Goal: Transaction & Acquisition: Purchase product/service

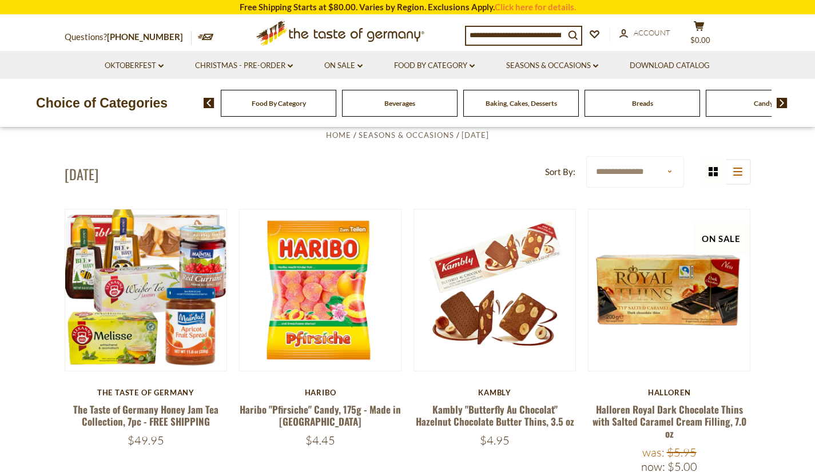
scroll to position [244, 0]
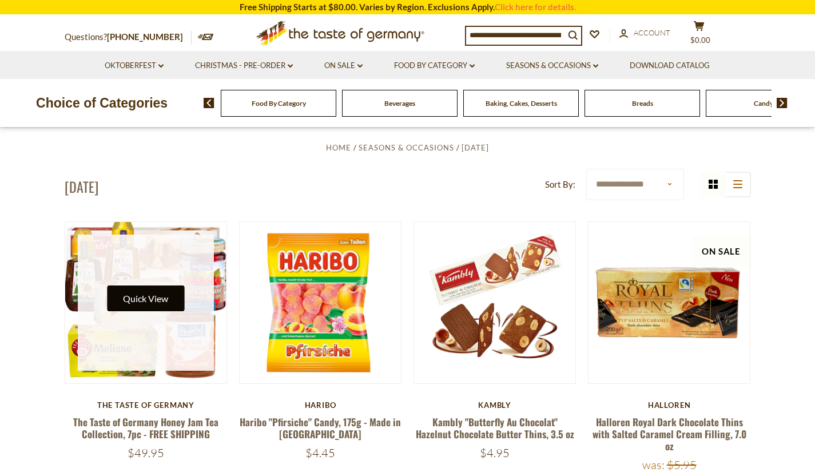
click at [161, 290] on button "Quick View" at bounding box center [145, 298] width 77 height 26
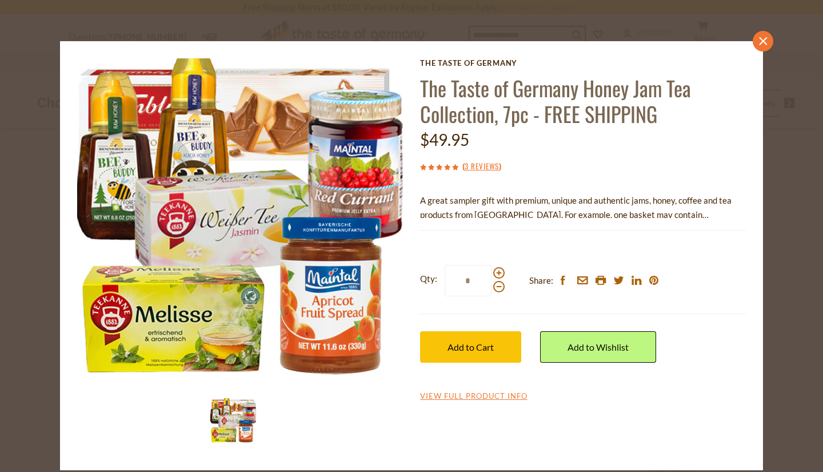
click at [761, 42] on icon at bounding box center [763, 41] width 8 height 8
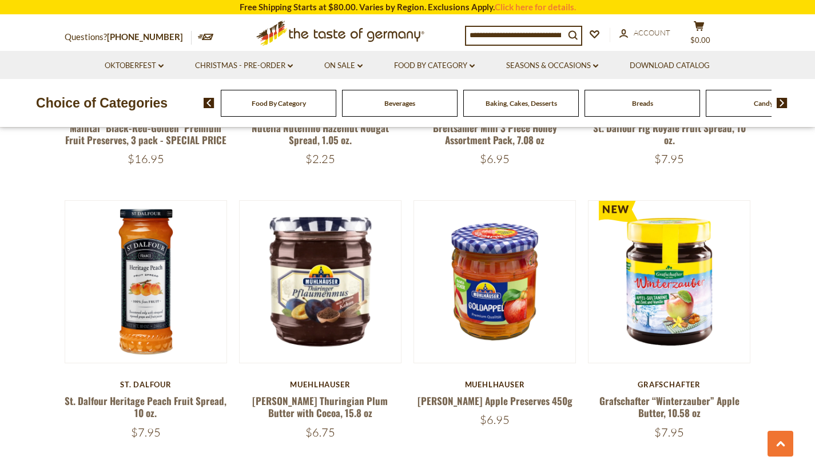
scroll to position [538, 0]
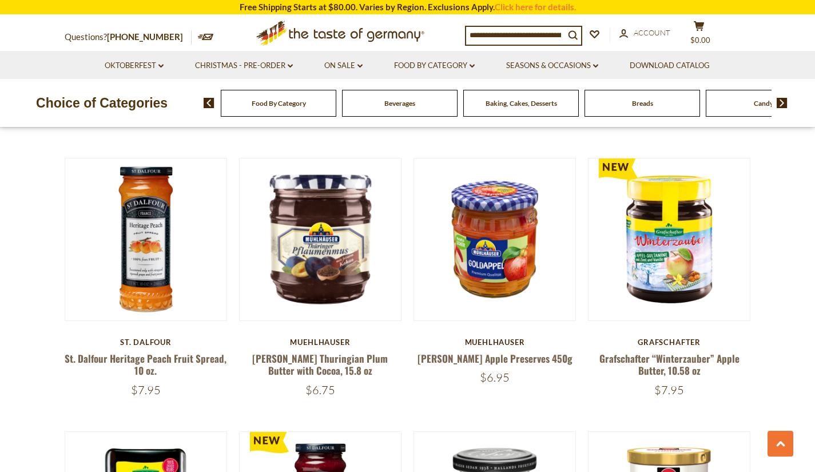
scroll to position [577, 0]
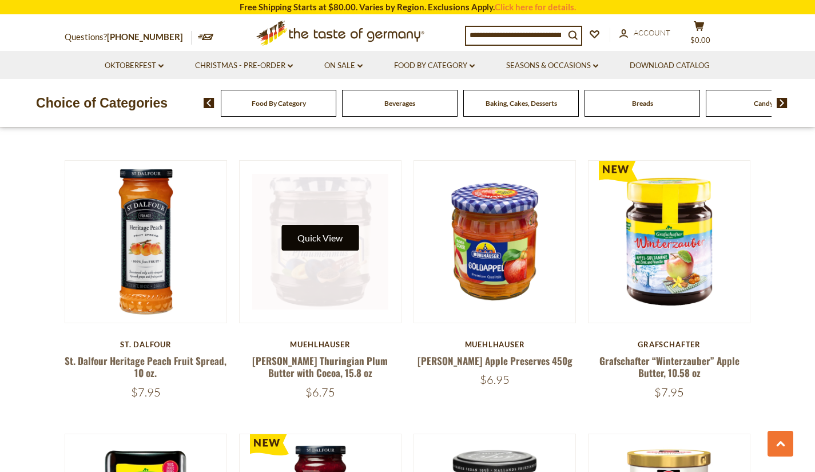
click at [321, 241] on button "Quick View" at bounding box center [319, 238] width 77 height 26
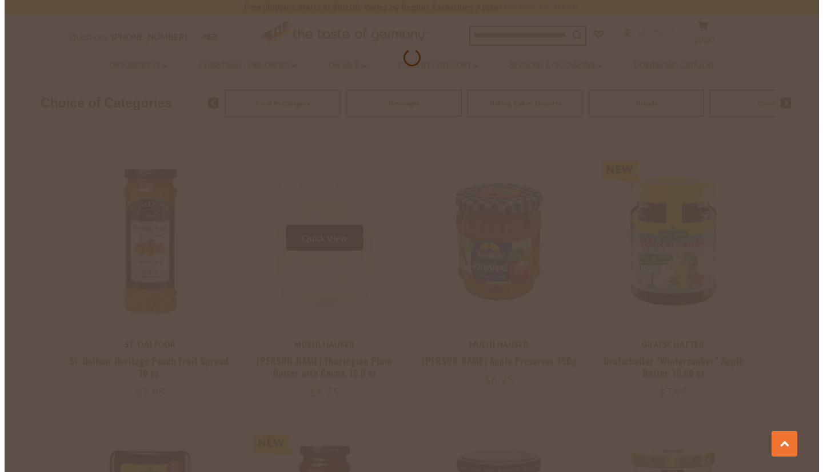
scroll to position [580, 0]
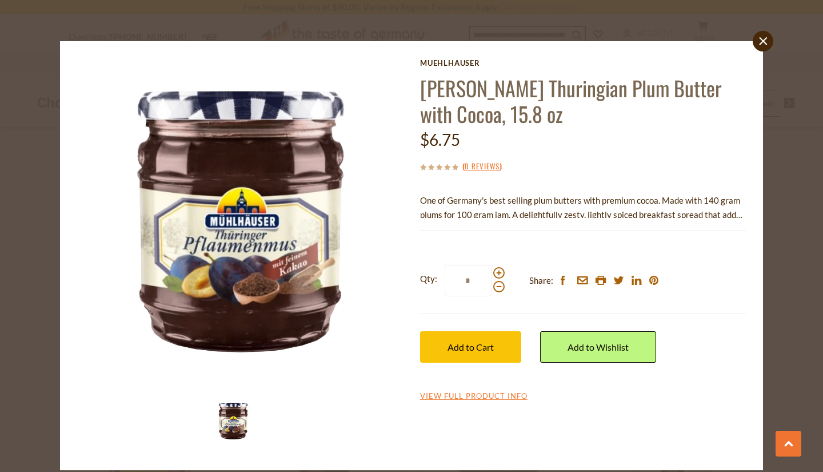
click at [754, 48] on div "close Muehlhauser Muehlhauser Thuringian Plum Butter with Cocoa, 15.8 oz $6.75 …" at bounding box center [411, 255] width 703 height 429
click at [763, 45] on icon "close" at bounding box center [763, 41] width 9 height 9
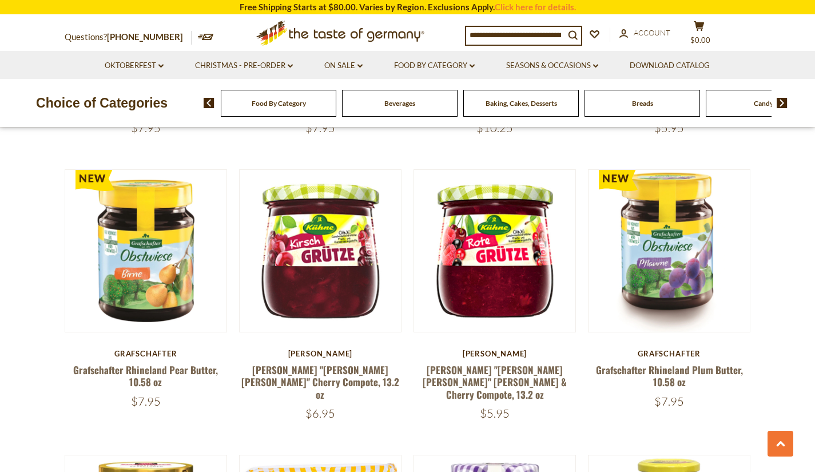
scroll to position [2206, 0]
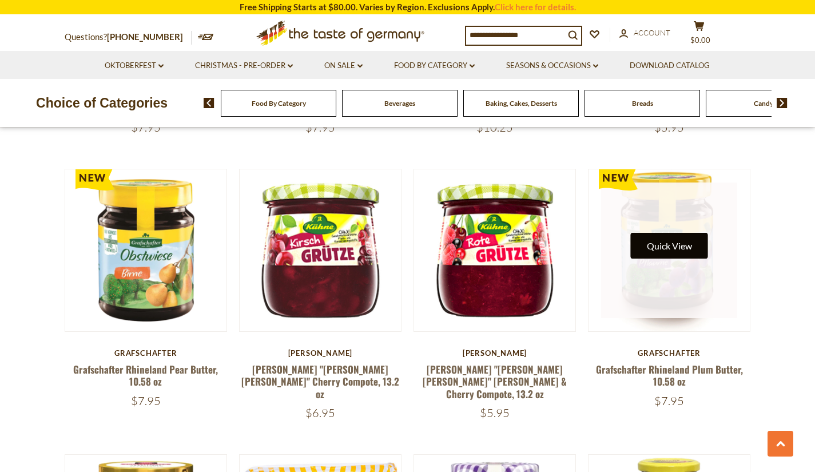
click at [668, 247] on button "Quick View" at bounding box center [668, 246] width 77 height 26
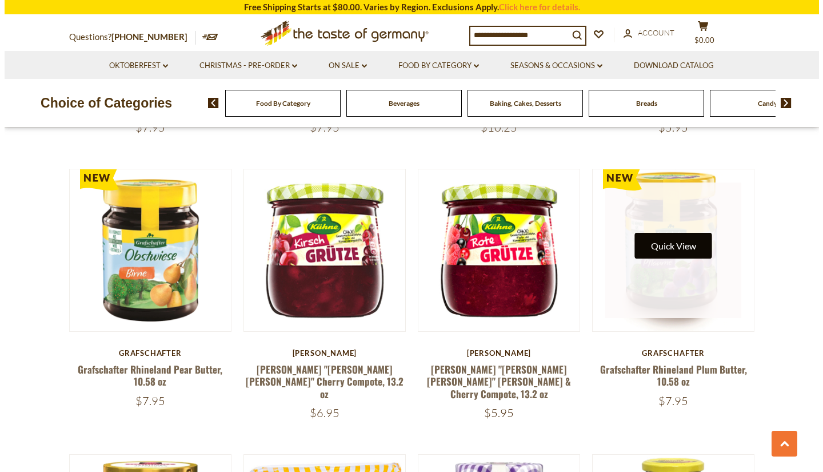
scroll to position [2209, 0]
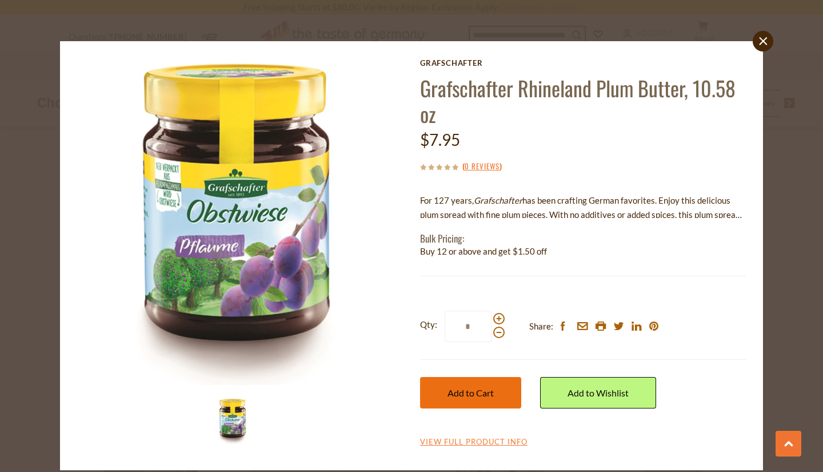
click at [484, 391] on span "Add to Cart" at bounding box center [471, 392] width 46 height 11
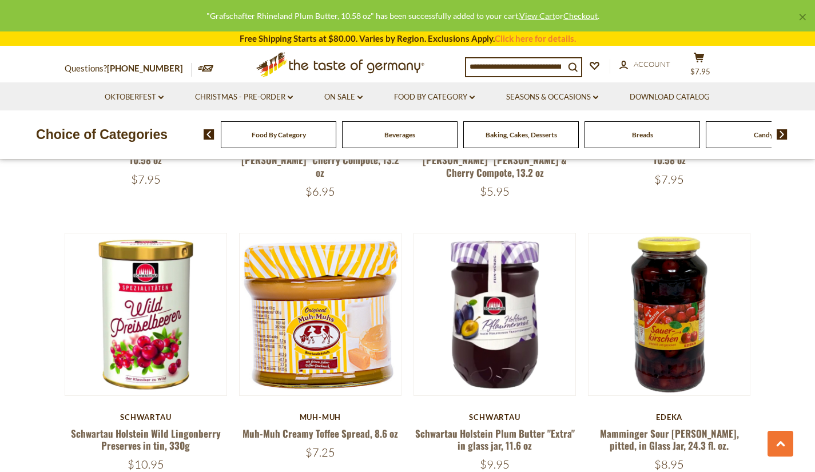
scroll to position [2429, 0]
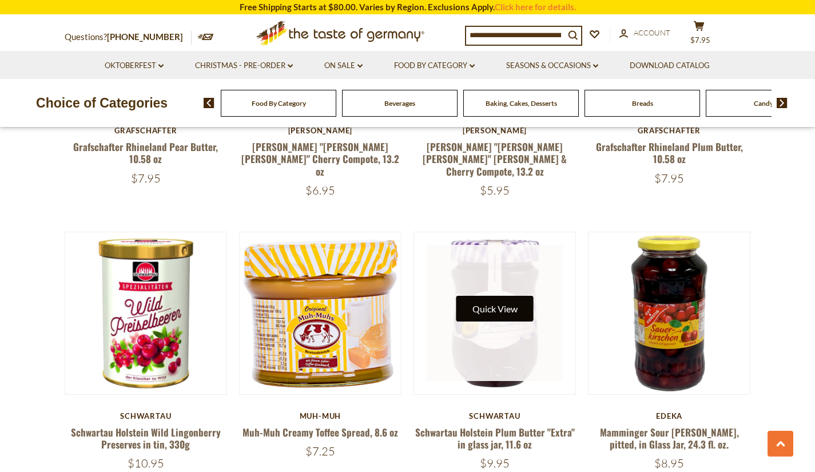
click at [502, 302] on button "Quick View" at bounding box center [494, 309] width 77 height 26
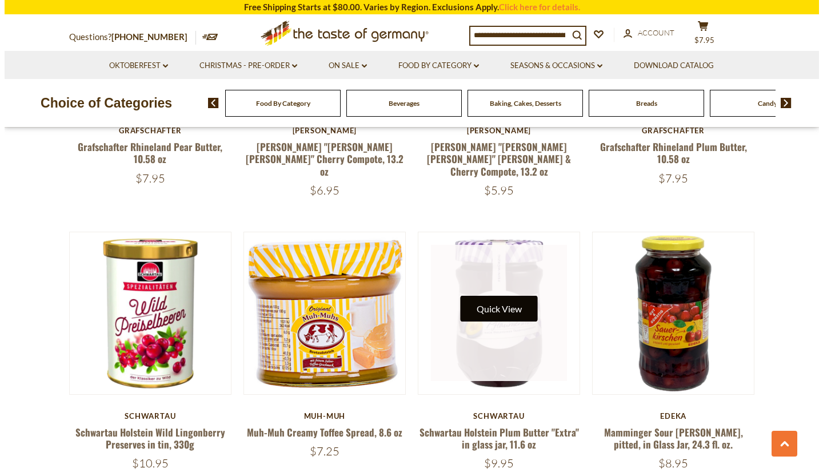
scroll to position [2431, 0]
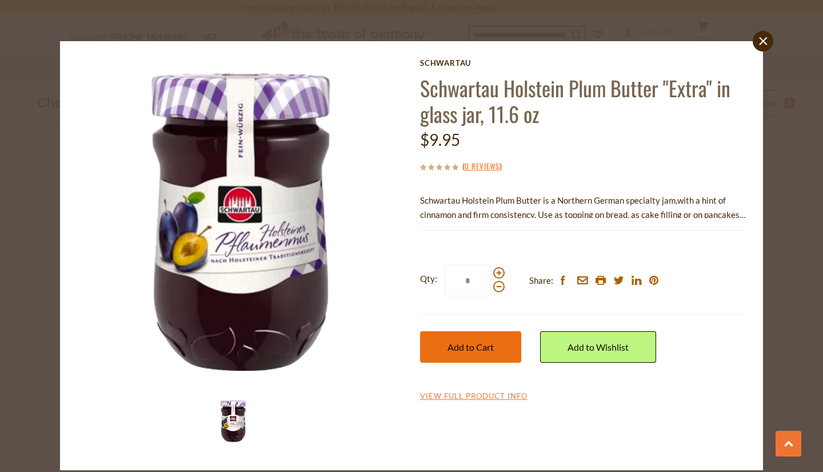
click at [465, 347] on span "Add to Cart" at bounding box center [471, 346] width 46 height 11
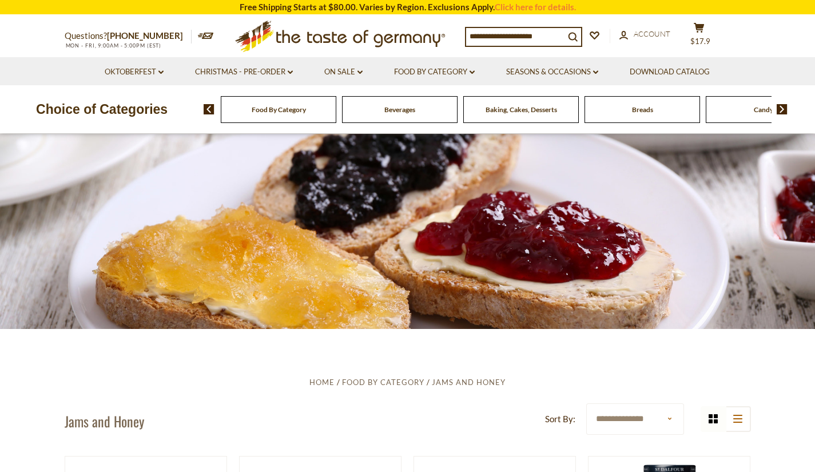
scroll to position [0, 0]
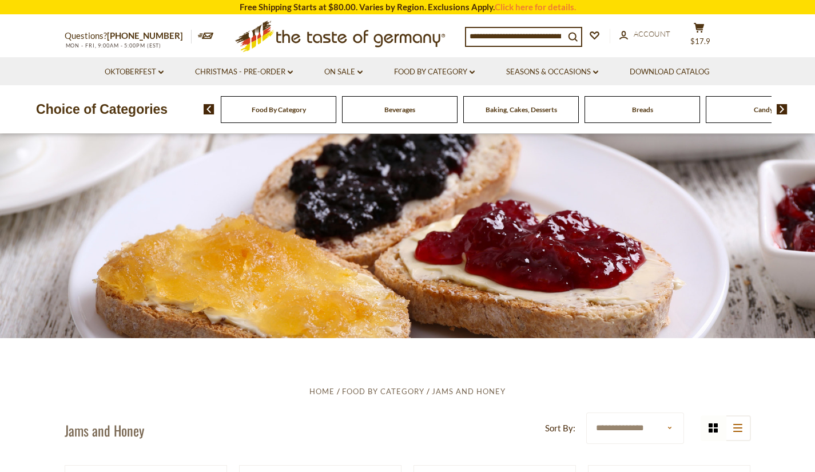
click at [325, 121] on div "Food By Category" at bounding box center [278, 109] width 115 height 27
click at [257, 111] on span "Food By Category" at bounding box center [279, 109] width 54 height 9
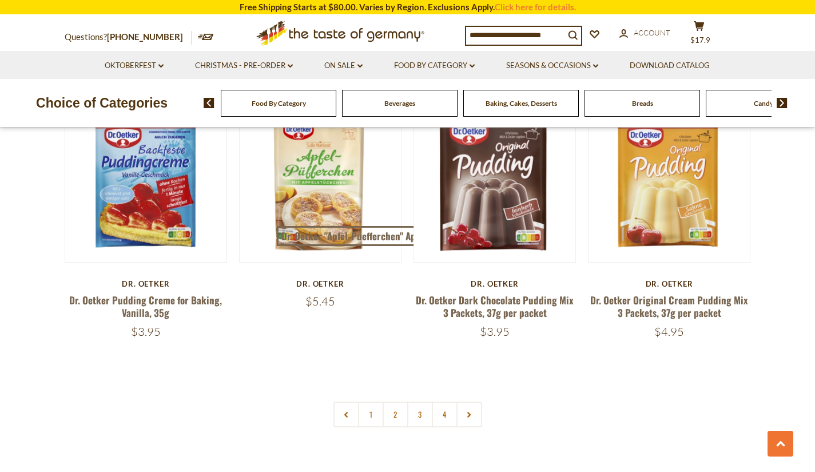
scroll to position [2394, 0]
click at [388, 404] on link "2" at bounding box center [395, 414] width 26 height 26
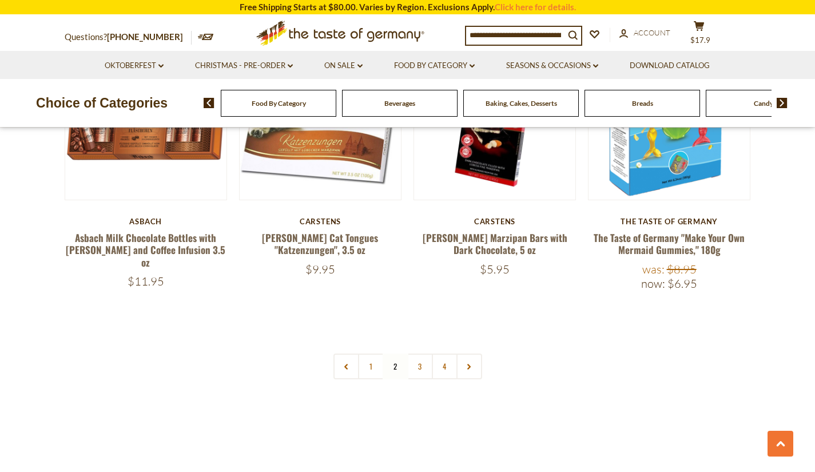
scroll to position [2493, 0]
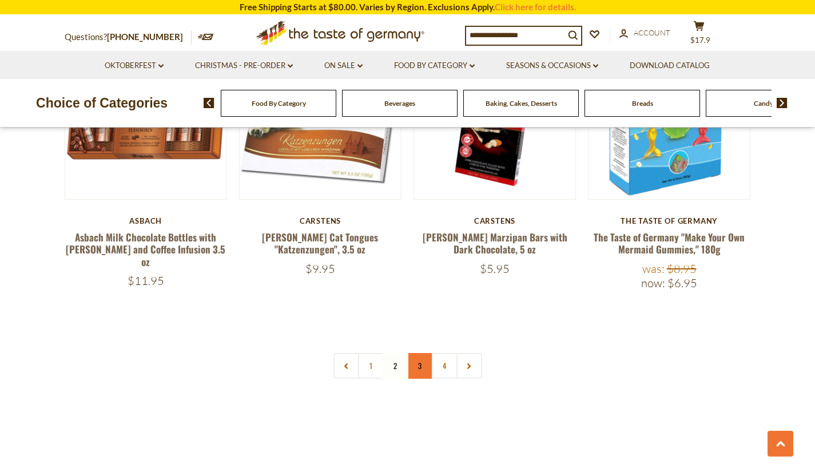
click at [416, 353] on link "3" at bounding box center [420, 366] width 26 height 26
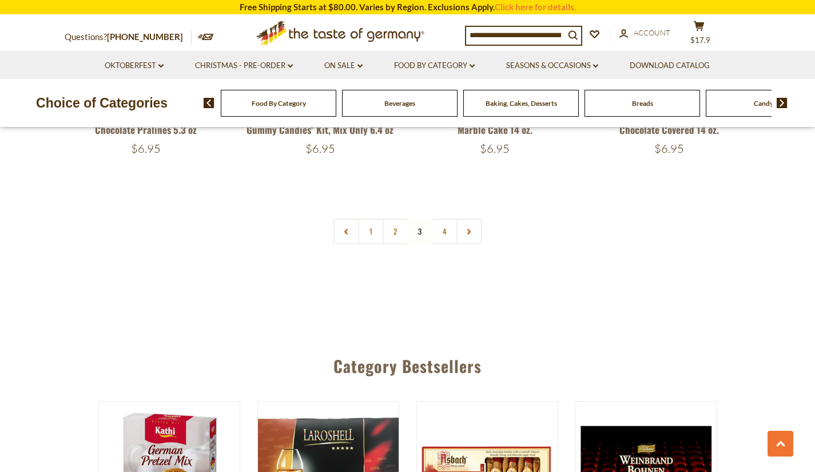
scroll to position [2576, 0]
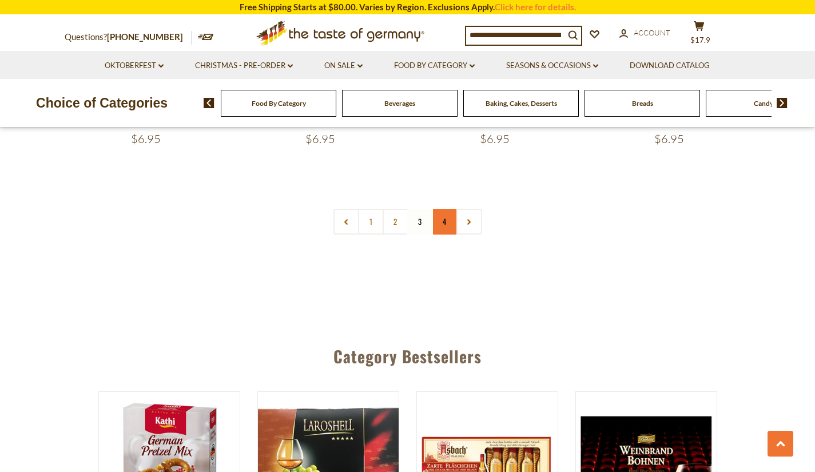
click at [439, 214] on link "4" at bounding box center [445, 222] width 26 height 26
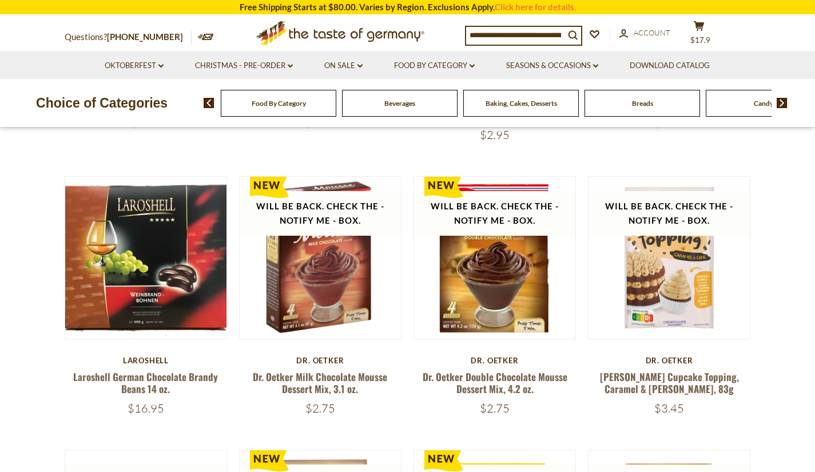
scroll to position [0, 0]
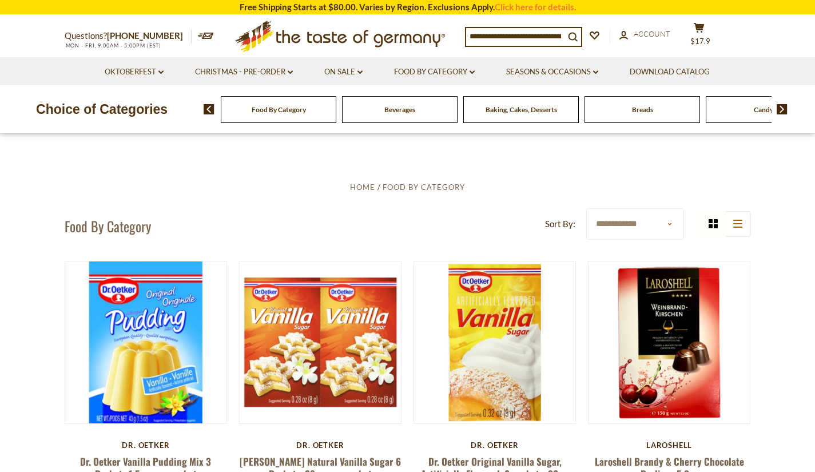
click at [782, 113] on img at bounding box center [781, 109] width 11 height 10
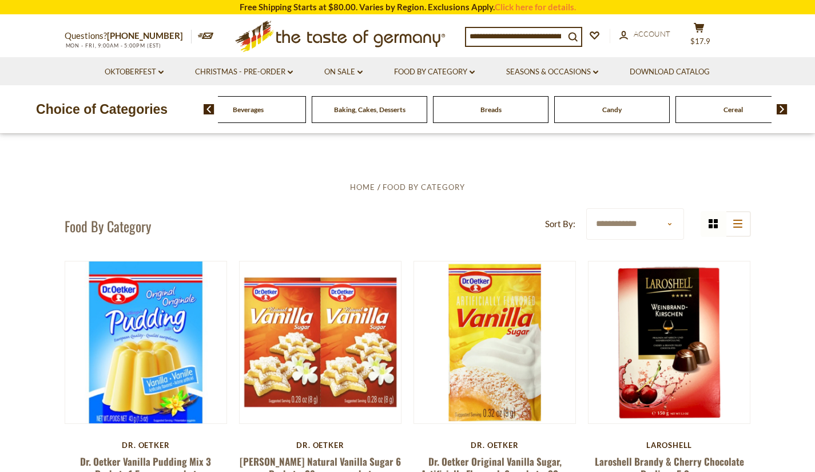
click at [781, 113] on img at bounding box center [781, 109] width 11 height 10
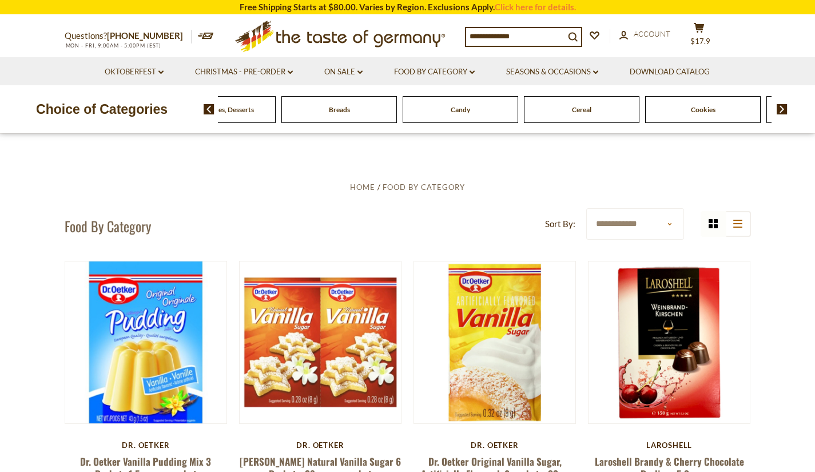
click at [588, 112] on span "Cereal" at bounding box center [581, 109] width 19 height 9
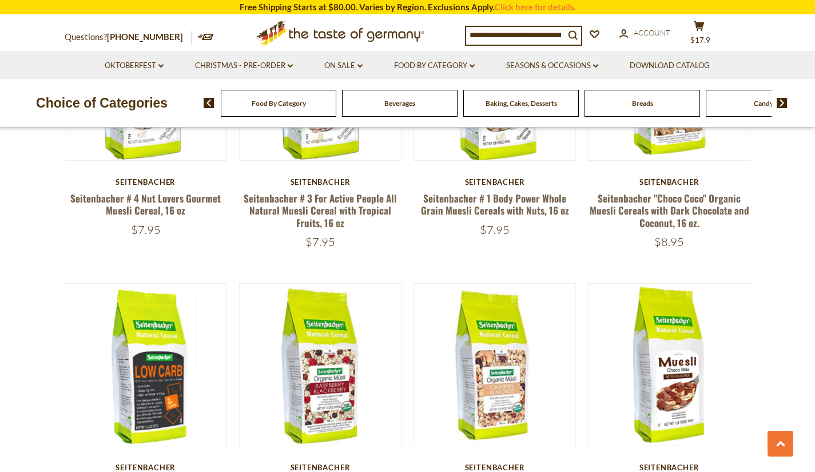
scroll to position [708, 0]
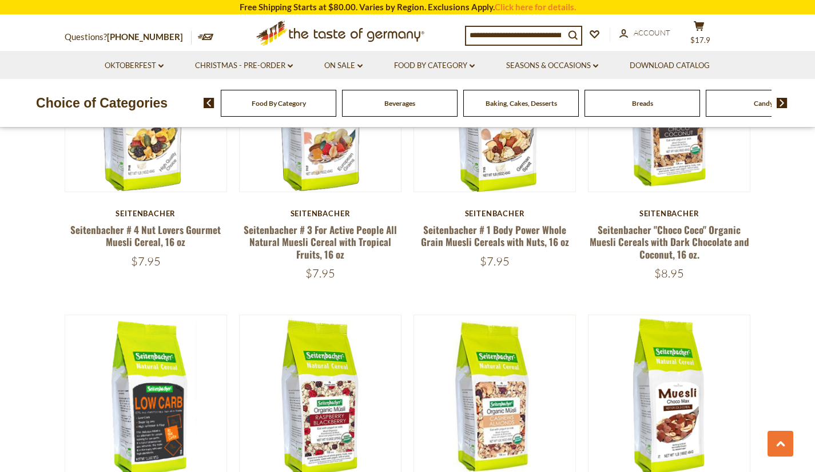
click at [638, 104] on span "Breads" at bounding box center [642, 103] width 21 height 9
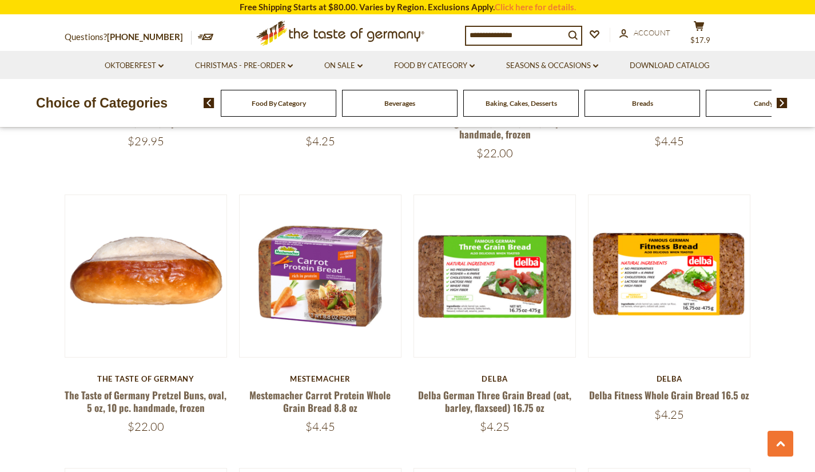
scroll to position [1647, 0]
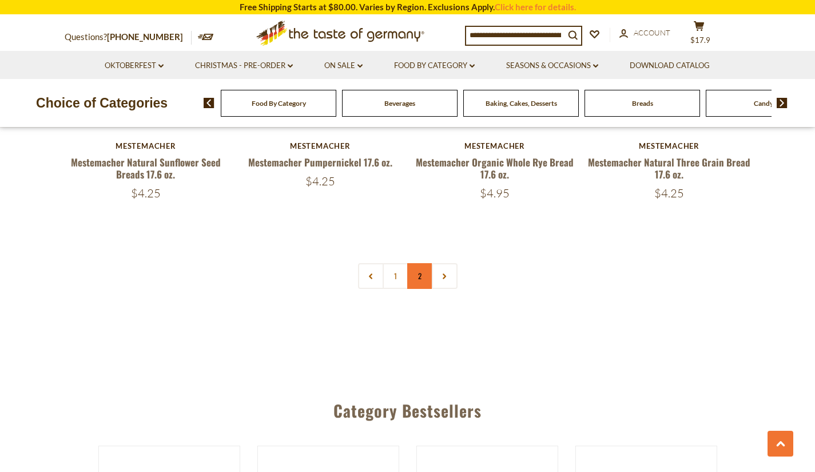
click at [417, 272] on link "2" at bounding box center [420, 276] width 26 height 26
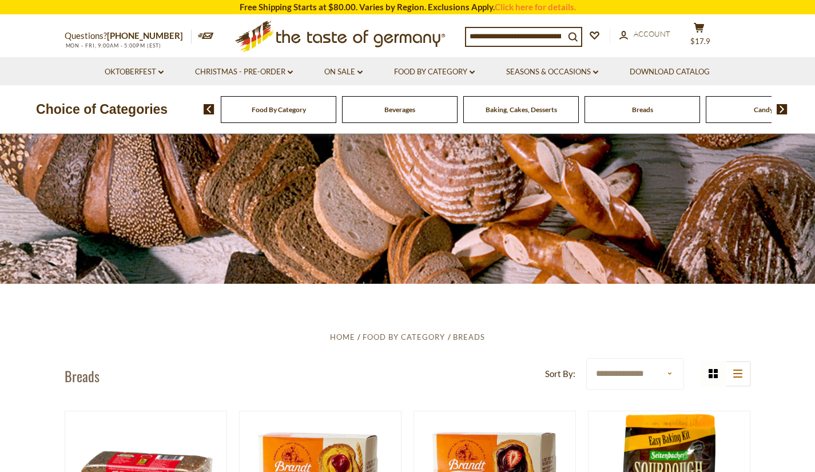
scroll to position [15, 0]
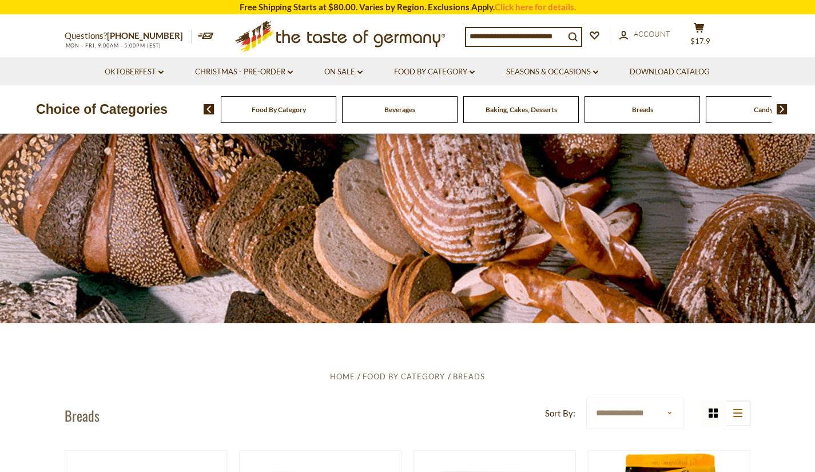
click at [779, 110] on img at bounding box center [781, 109] width 11 height 10
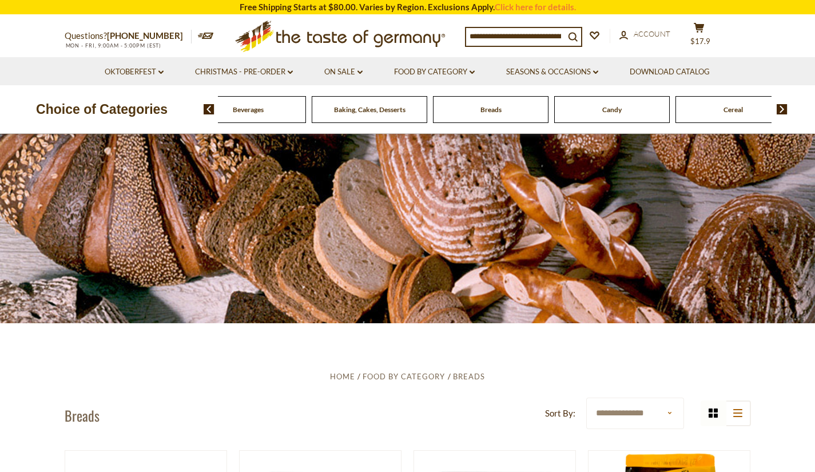
click at [779, 110] on img at bounding box center [781, 109] width 11 height 10
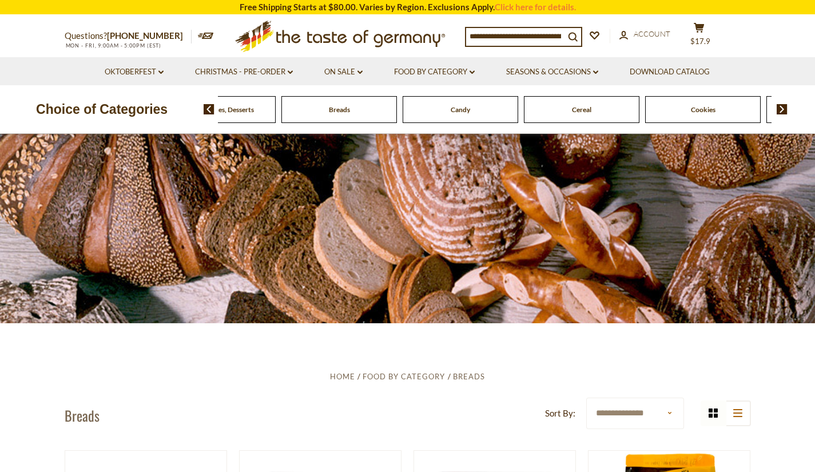
click at [779, 110] on img at bounding box center [781, 109] width 11 height 10
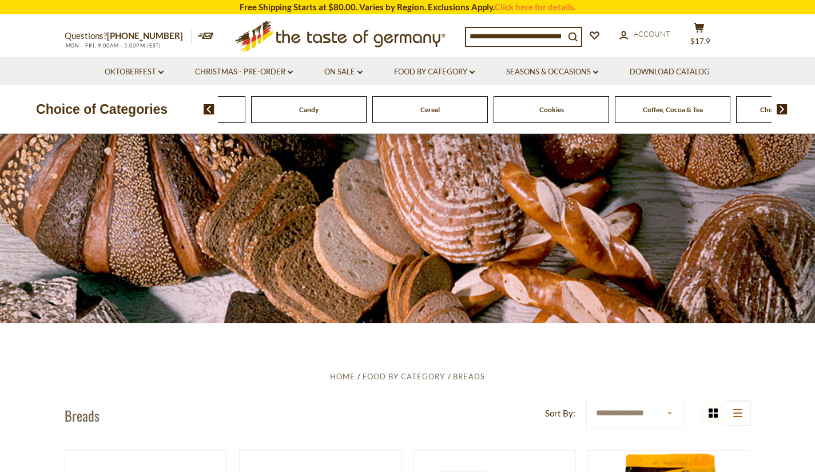
click at [779, 110] on img at bounding box center [781, 109] width 11 height 10
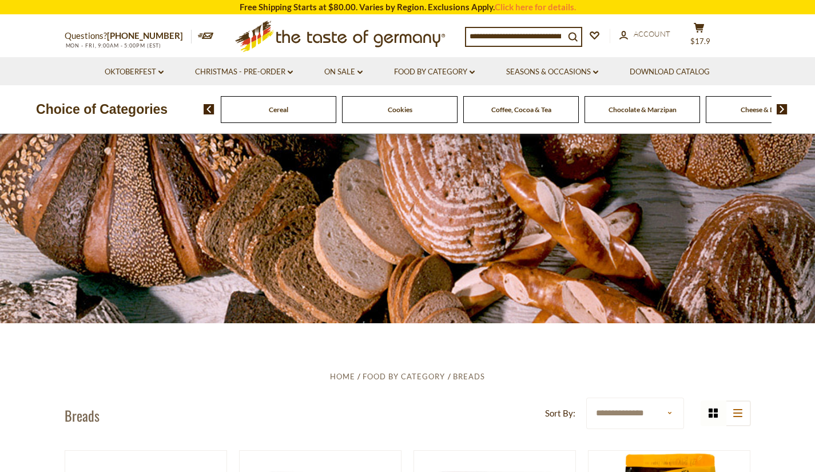
click at [779, 110] on img at bounding box center [781, 109] width 11 height 10
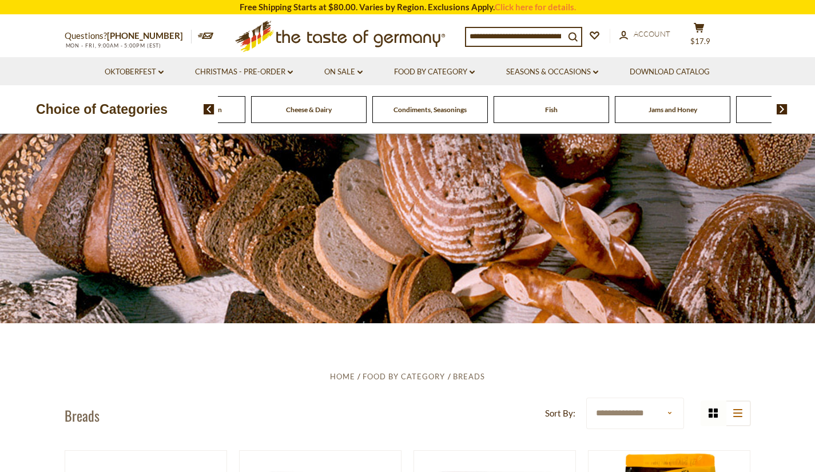
click at [779, 110] on img at bounding box center [781, 109] width 11 height 10
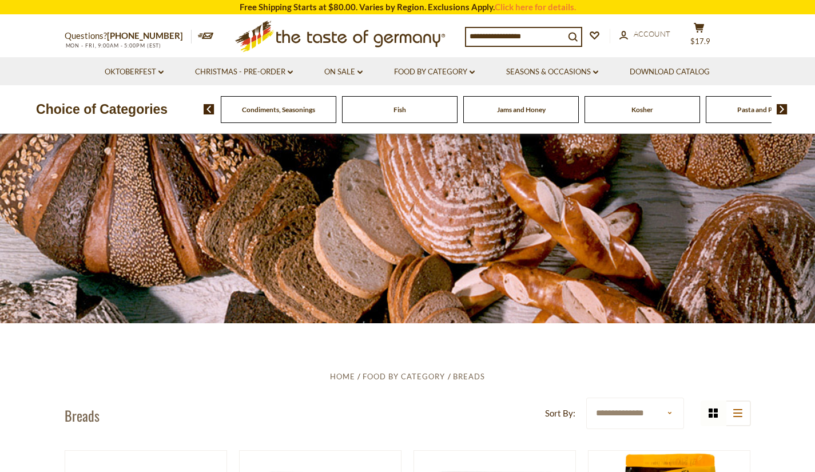
click at [779, 110] on img at bounding box center [781, 109] width 11 height 10
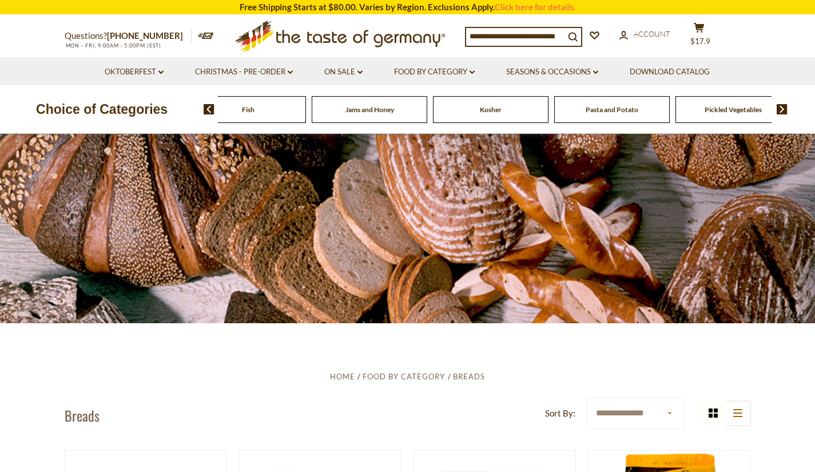
click at [779, 110] on img at bounding box center [781, 109] width 11 height 10
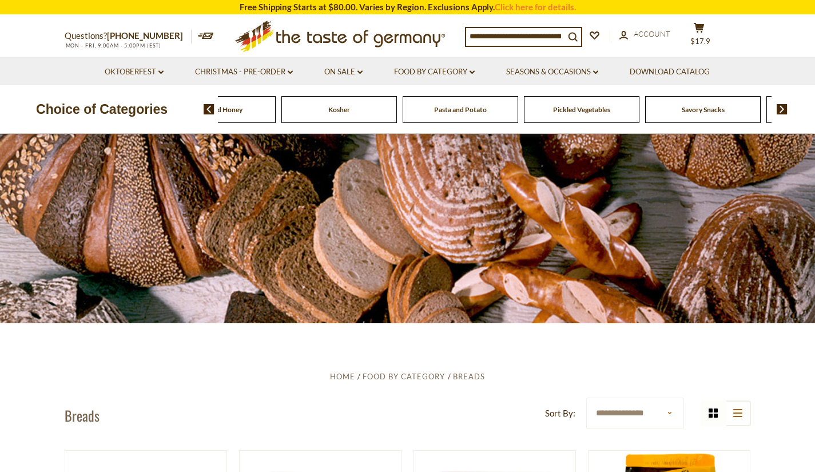
click at [779, 110] on img at bounding box center [781, 109] width 11 height 10
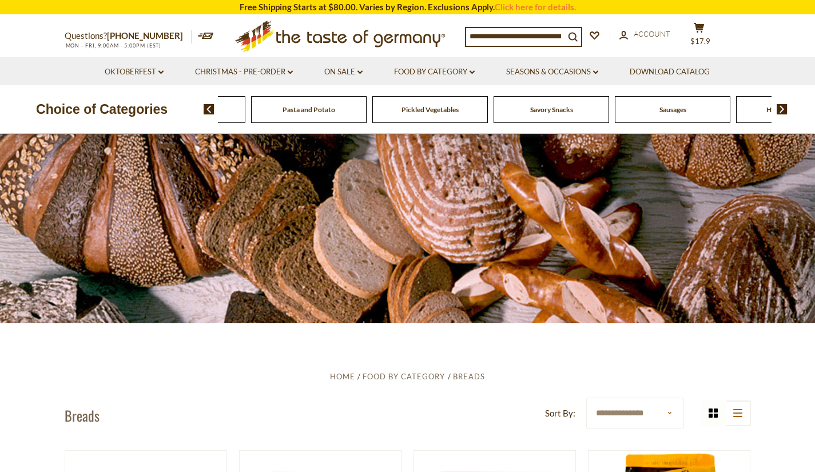
click at [779, 110] on img at bounding box center [781, 109] width 11 height 10
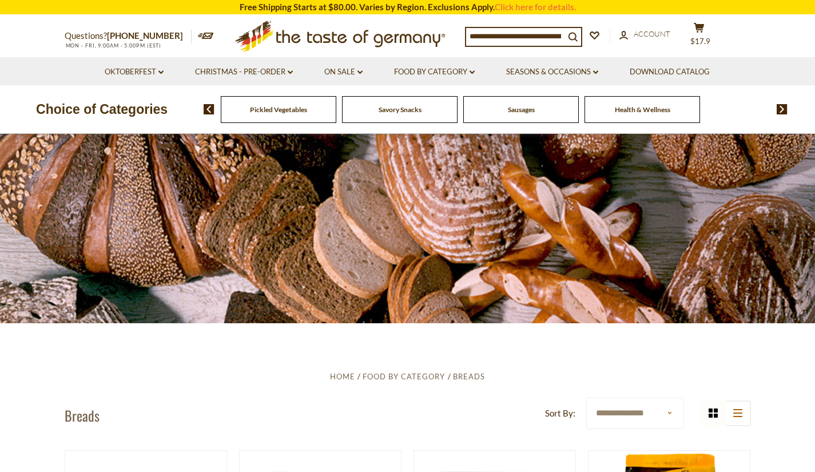
click at [207, 109] on img at bounding box center [208, 109] width 11 height 10
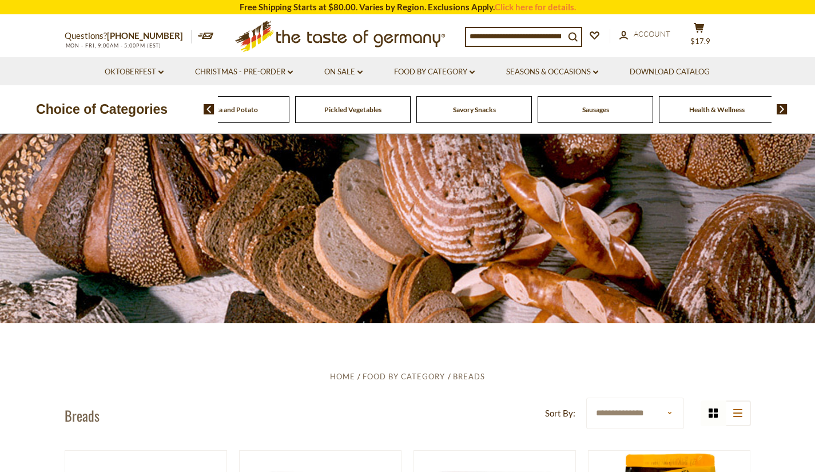
click at [207, 109] on img at bounding box center [208, 109] width 11 height 10
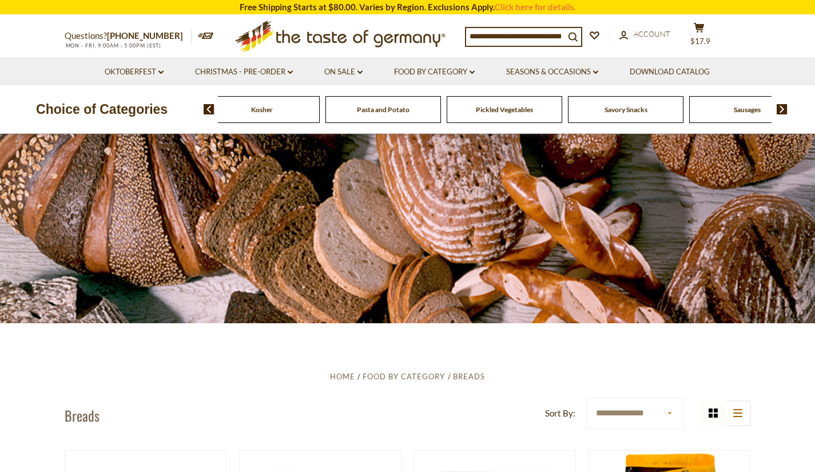
click at [207, 109] on img at bounding box center [208, 109] width 11 height 10
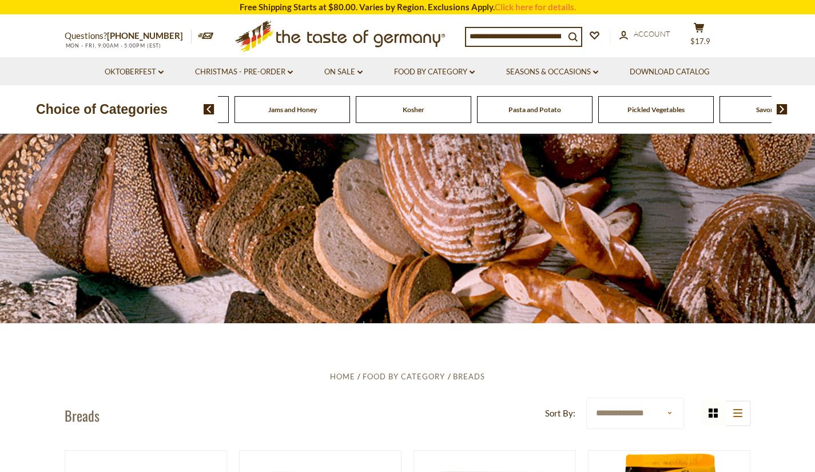
click at [207, 109] on img at bounding box center [208, 109] width 11 height 10
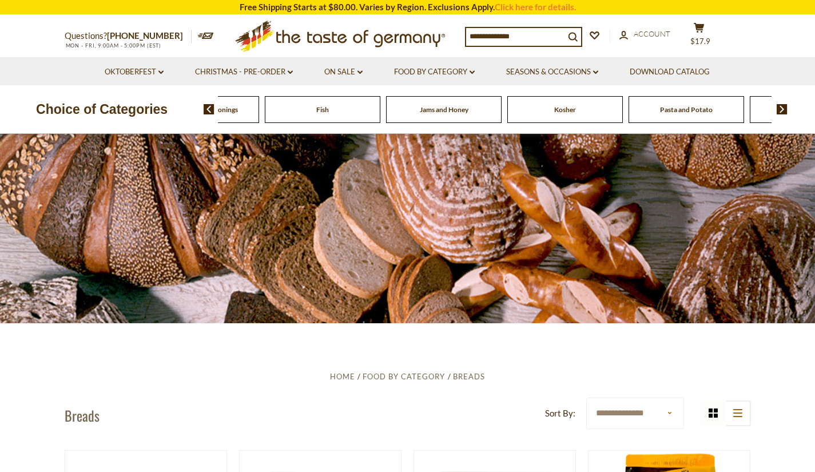
click at [207, 109] on img at bounding box center [208, 109] width 11 height 10
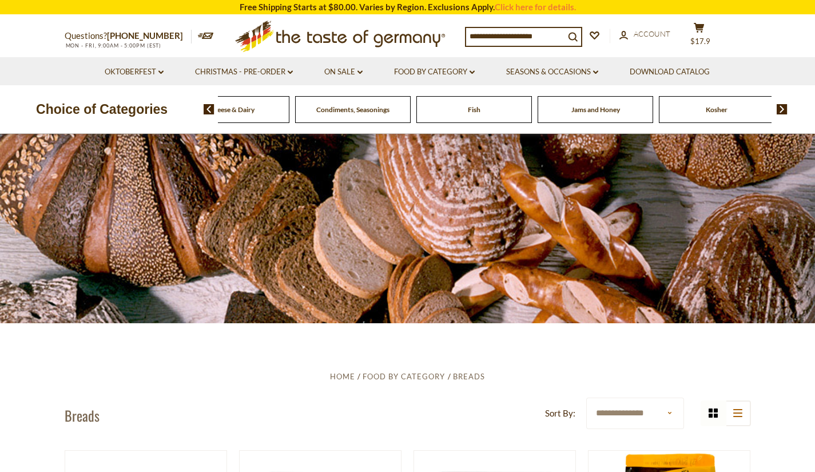
click at [207, 109] on img at bounding box center [208, 109] width 11 height 10
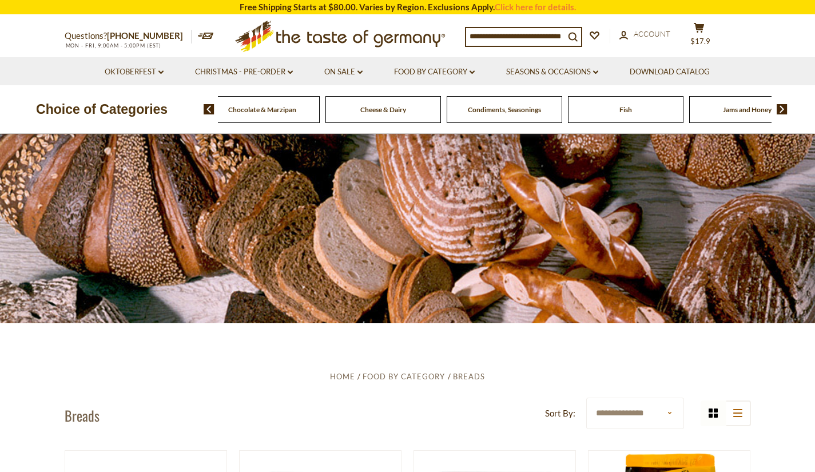
click at [207, 109] on img at bounding box center [208, 109] width 11 height 10
click at [306, 112] on span "Coffee, Cocoa & Tea" at bounding box center [292, 109] width 60 height 9
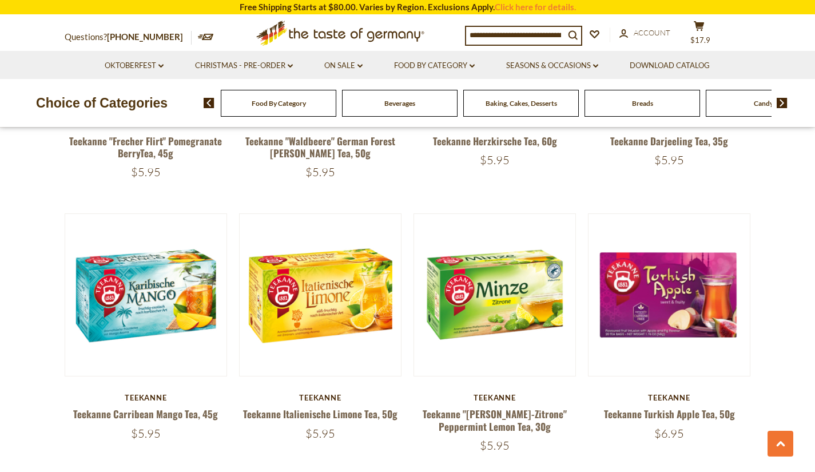
scroll to position [1924, 0]
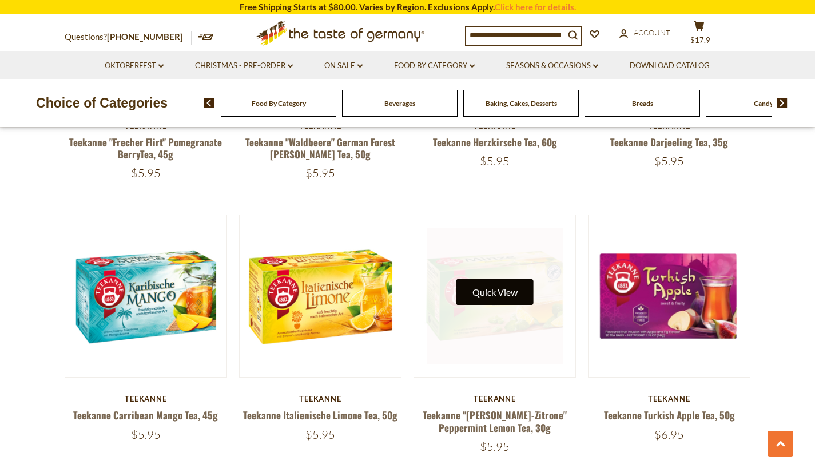
click at [497, 280] on button "Quick View" at bounding box center [494, 292] width 77 height 26
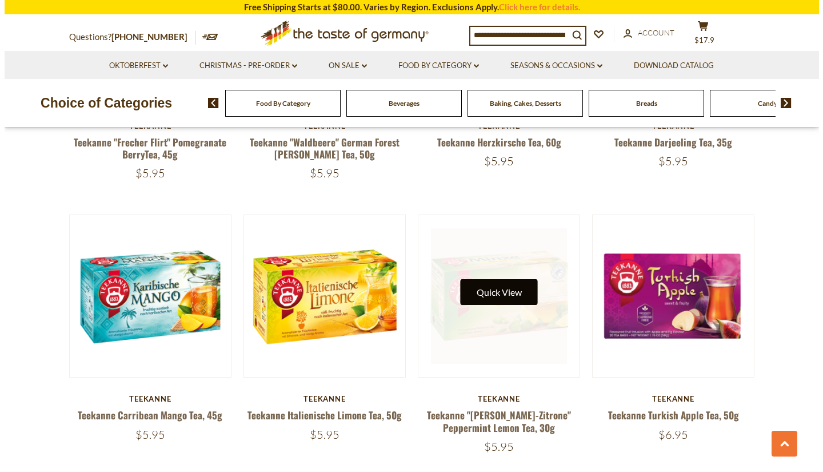
scroll to position [1926, 0]
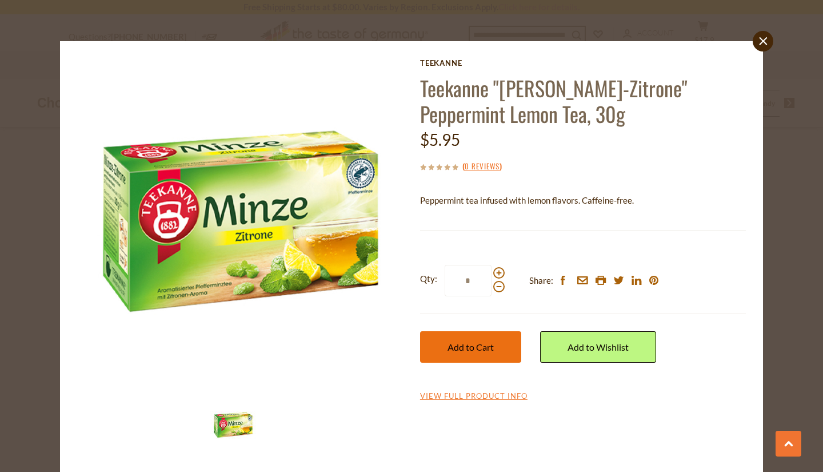
click at [479, 346] on span "Add to Cart" at bounding box center [471, 346] width 46 height 11
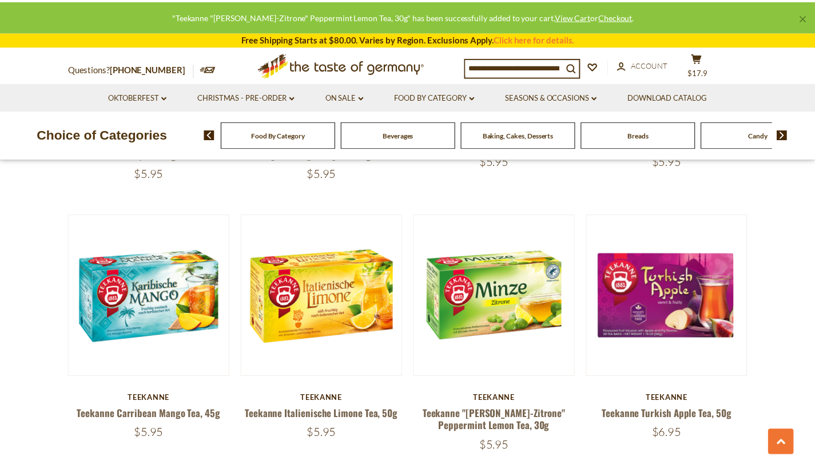
scroll to position [1924, 0]
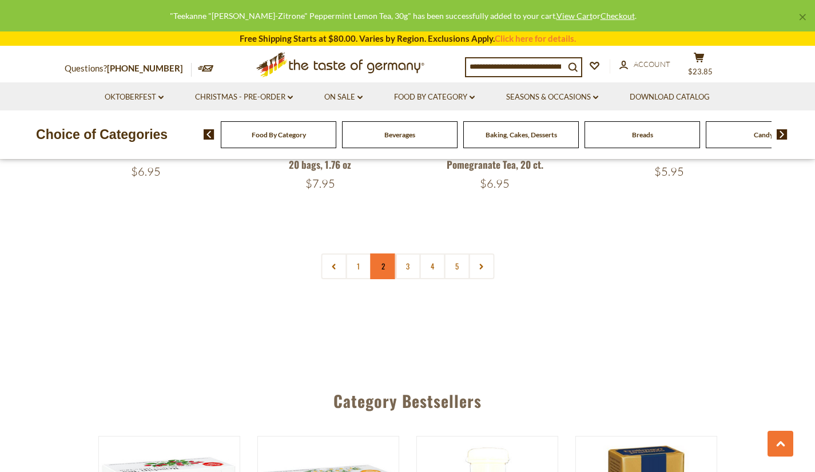
click at [382, 253] on link "2" at bounding box center [383, 266] width 26 height 26
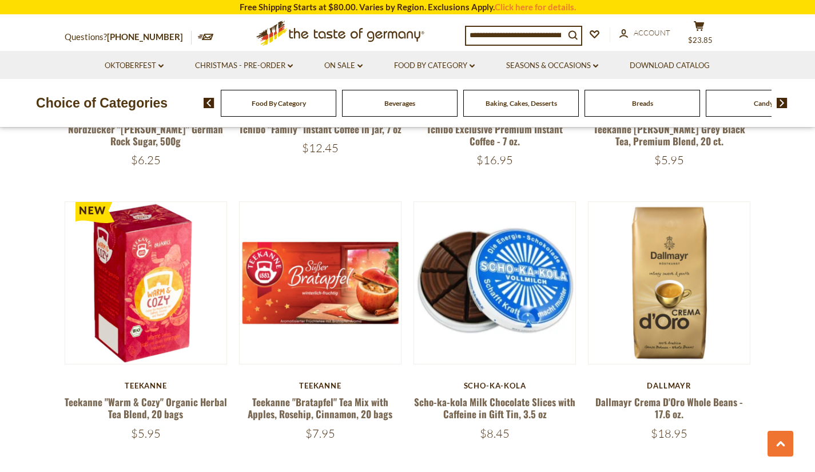
scroll to position [1082, 0]
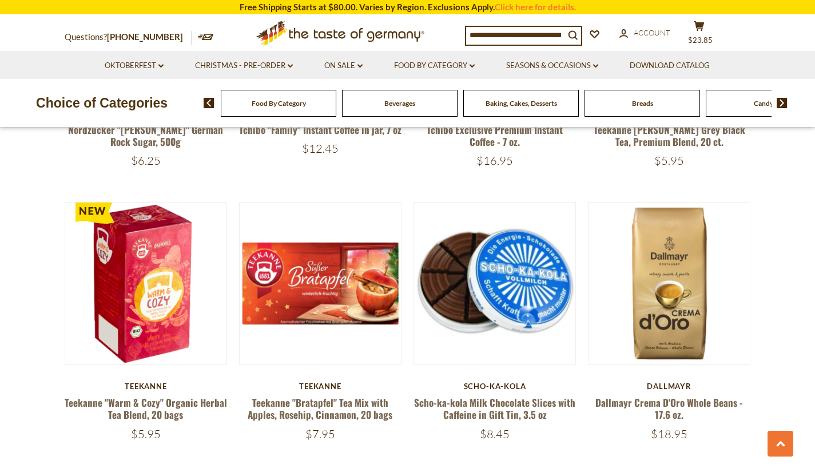
click at [336, 103] on div "Candy" at bounding box center [278, 103] width 115 height 27
click at [781, 102] on img at bounding box center [781, 103] width 11 height 10
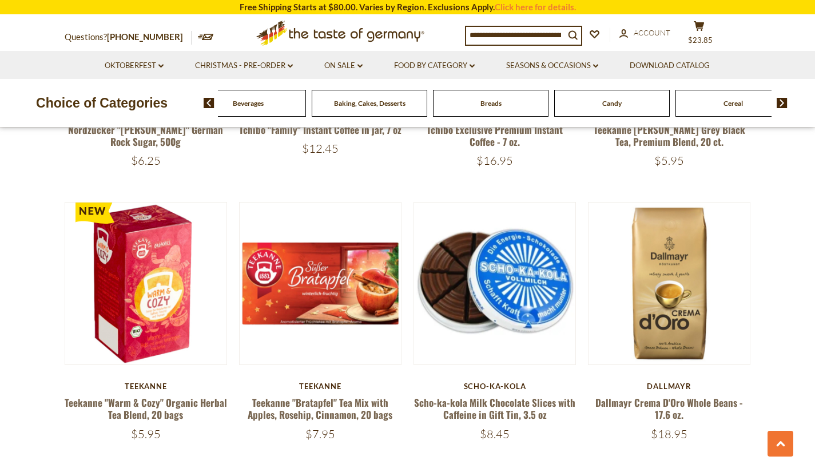
click at [185, 113] on div "Candy" at bounding box center [126, 103] width 115 height 27
click at [602, 101] on span "Candy" at bounding box center [611, 103] width 19 height 9
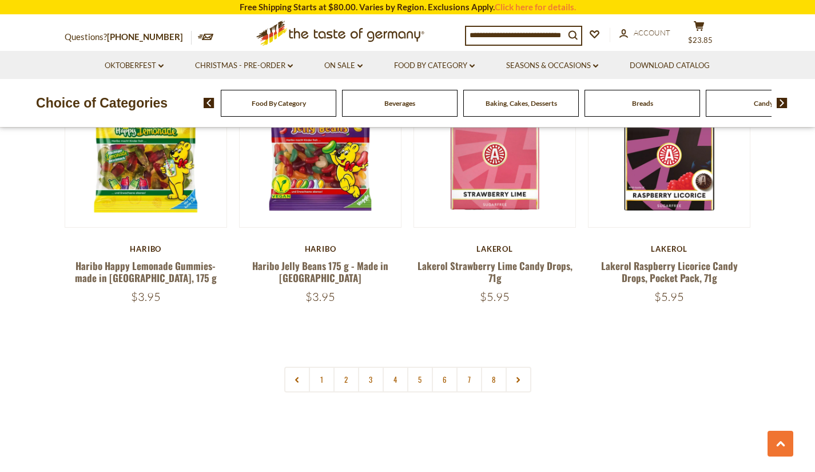
scroll to position [2682, 0]
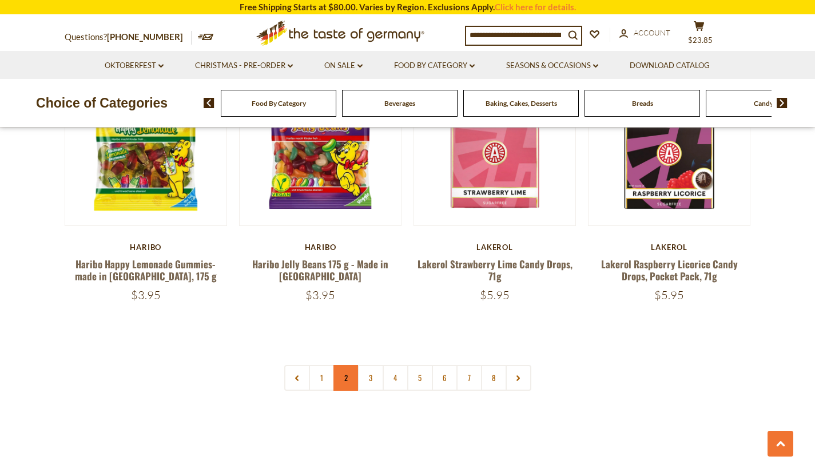
click at [346, 365] on link "2" at bounding box center [346, 378] width 26 height 26
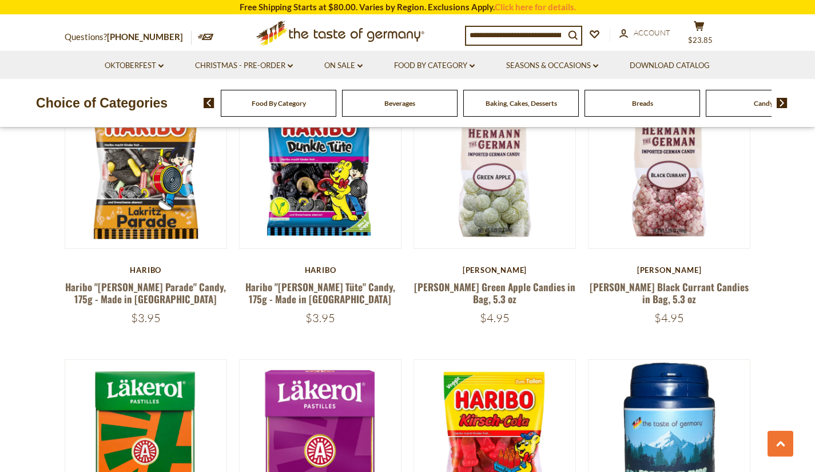
scroll to position [2001, 0]
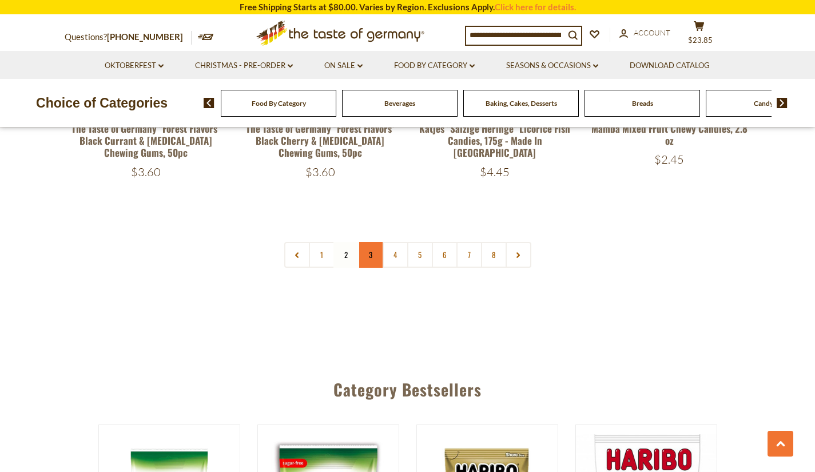
click at [373, 242] on link "3" at bounding box center [371, 255] width 26 height 26
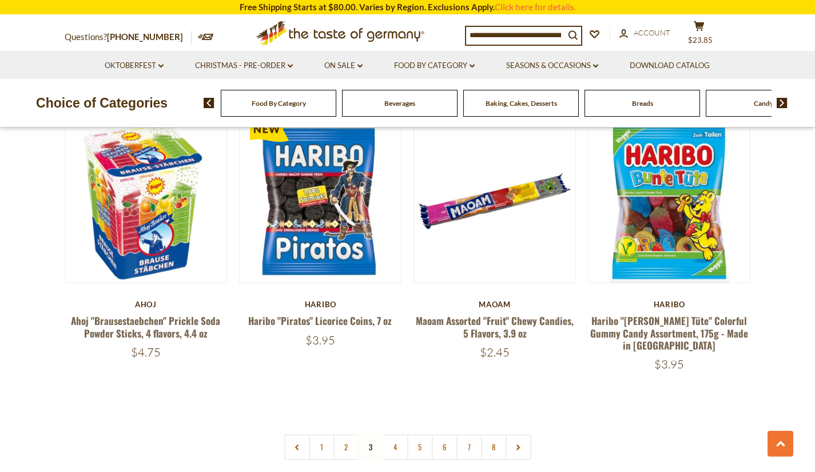
scroll to position [2565, 0]
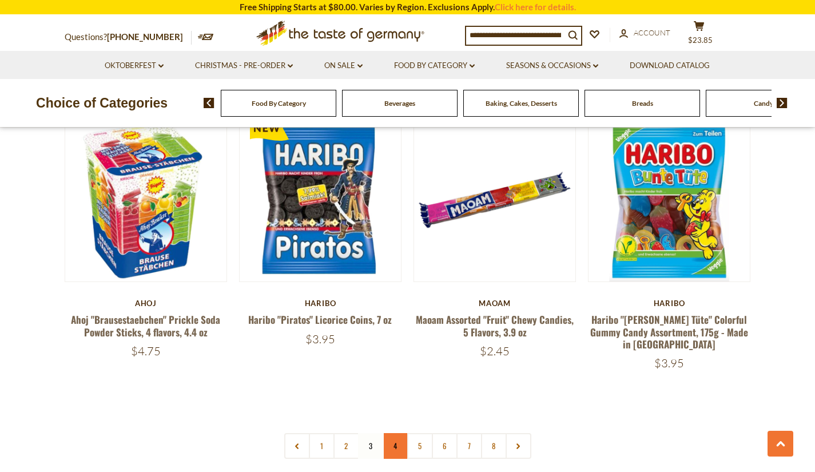
click at [401, 433] on link "4" at bounding box center [395, 446] width 26 height 26
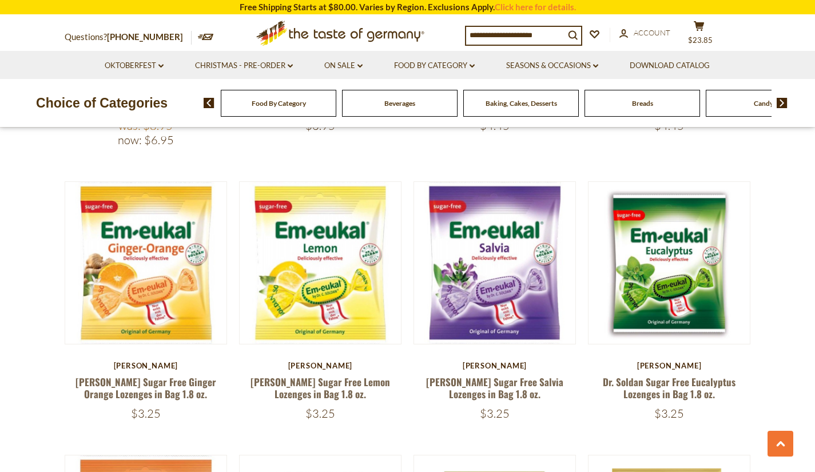
scroll to position [1990, 0]
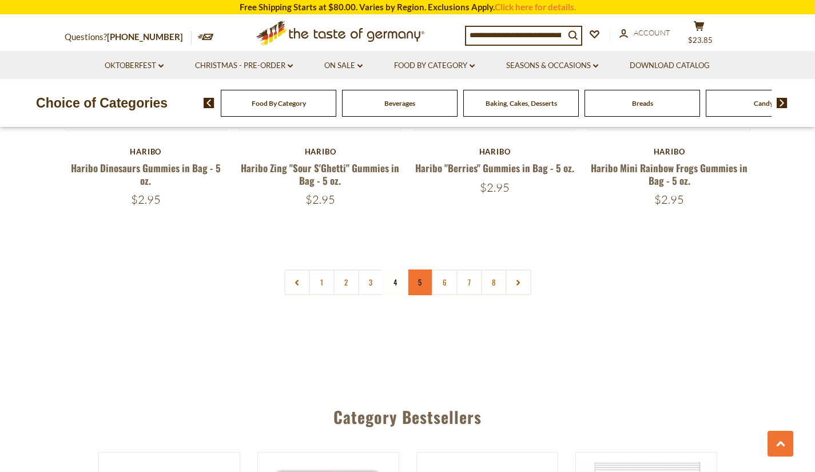
click at [422, 269] on link "5" at bounding box center [420, 282] width 26 height 26
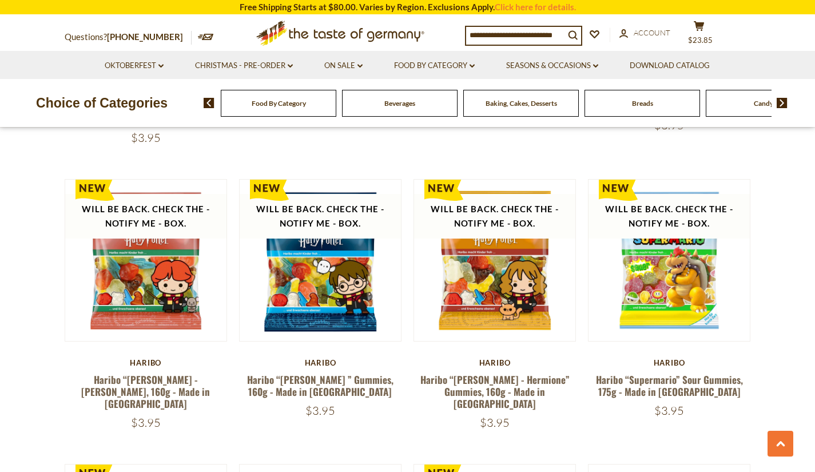
scroll to position [1967, 0]
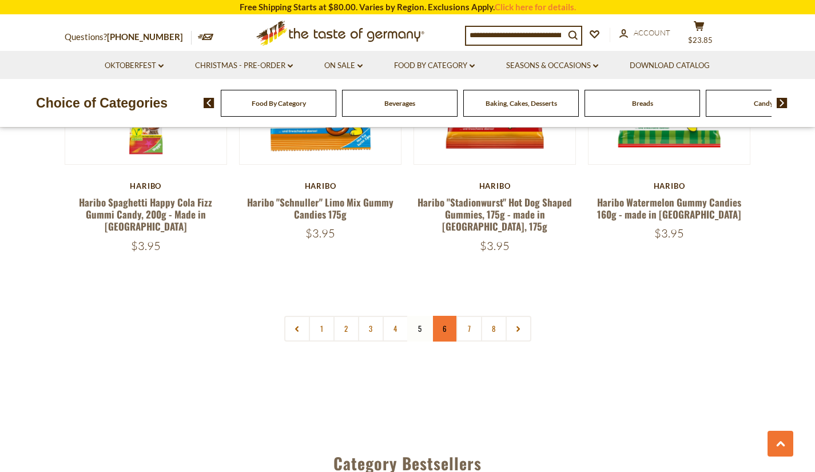
click at [442, 316] on link "6" at bounding box center [445, 329] width 26 height 26
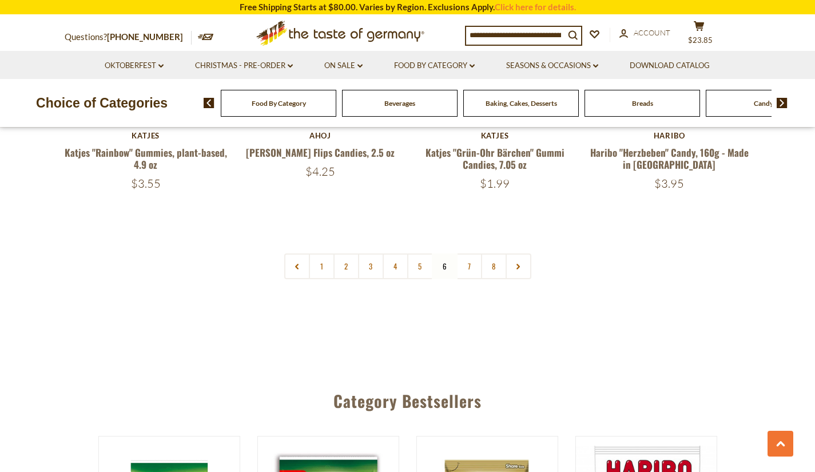
scroll to position [2745, 0]
click at [473, 253] on link "7" at bounding box center [469, 266] width 26 height 26
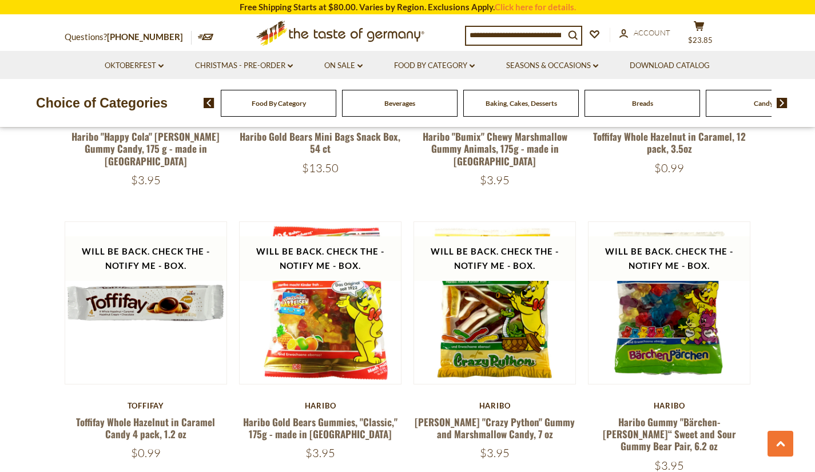
scroll to position [2488, 0]
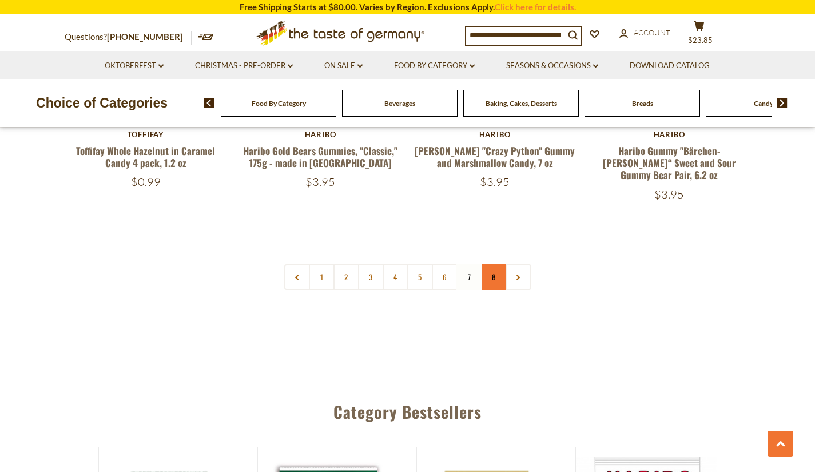
click at [494, 264] on link "8" at bounding box center [494, 277] width 26 height 26
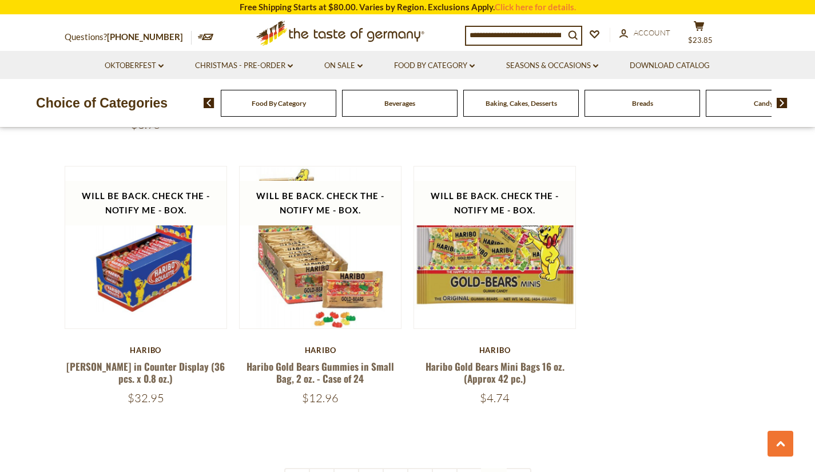
scroll to position [2567, 0]
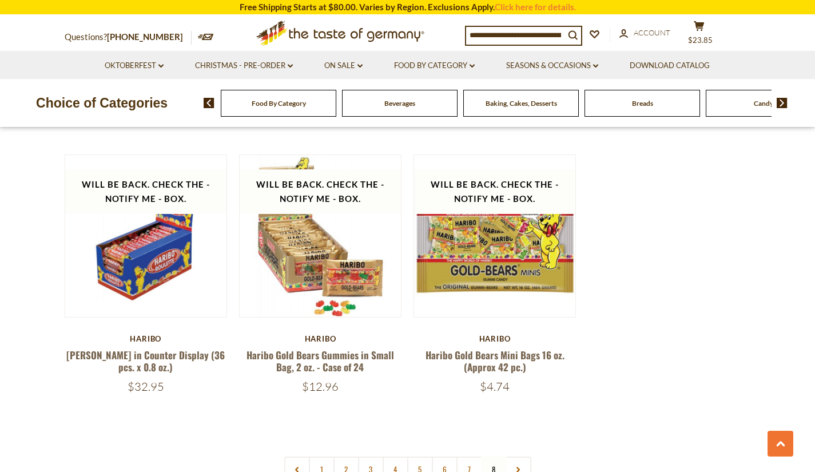
click at [336, 109] on div "Baking, Cakes, Desserts" at bounding box center [278, 103] width 115 height 27
click at [336, 114] on div "Baking, Cakes, Desserts" at bounding box center [278, 103] width 115 height 27
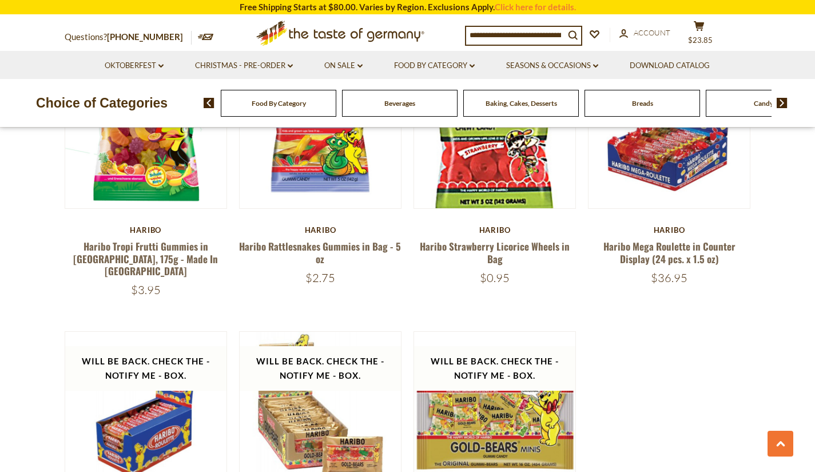
scroll to position [2389, 0]
click at [509, 103] on span "Baking, Cakes, Desserts" at bounding box center [520, 103] width 71 height 9
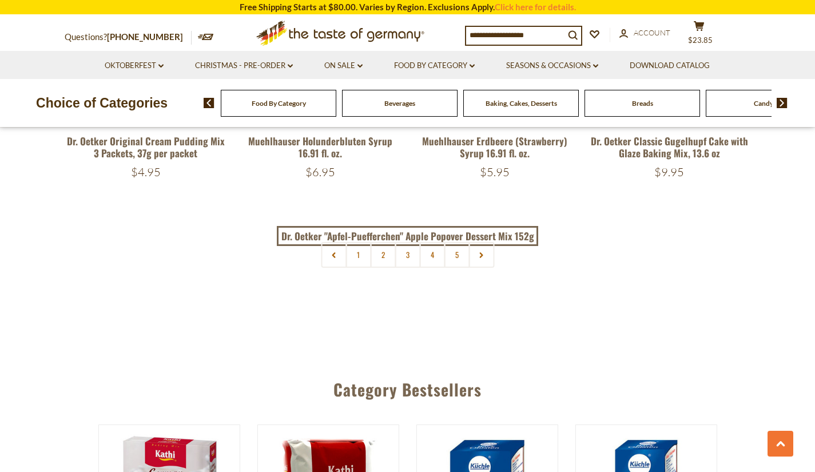
scroll to position [2725, 0]
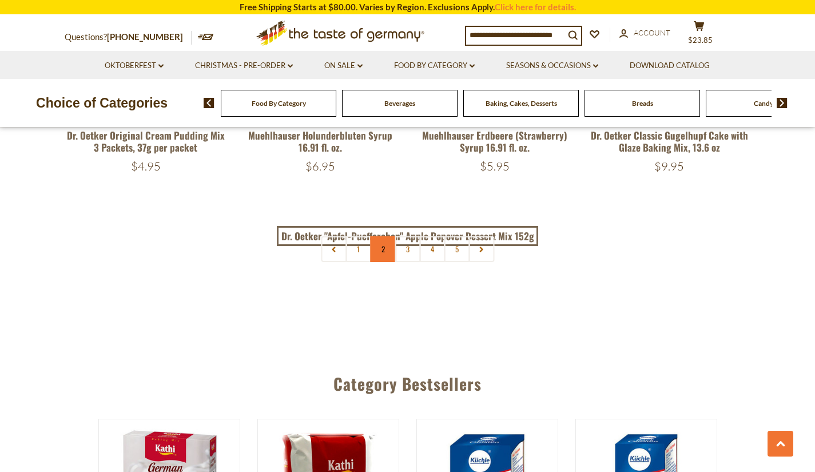
click at [381, 259] on link "2" at bounding box center [383, 249] width 26 height 26
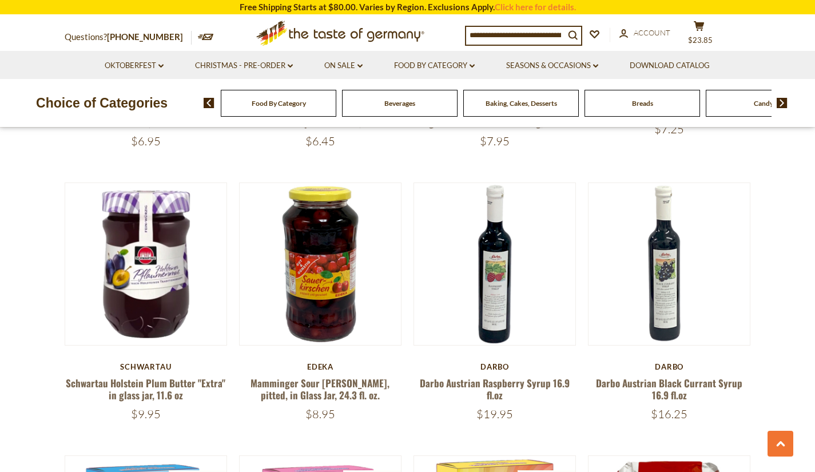
scroll to position [2230, 0]
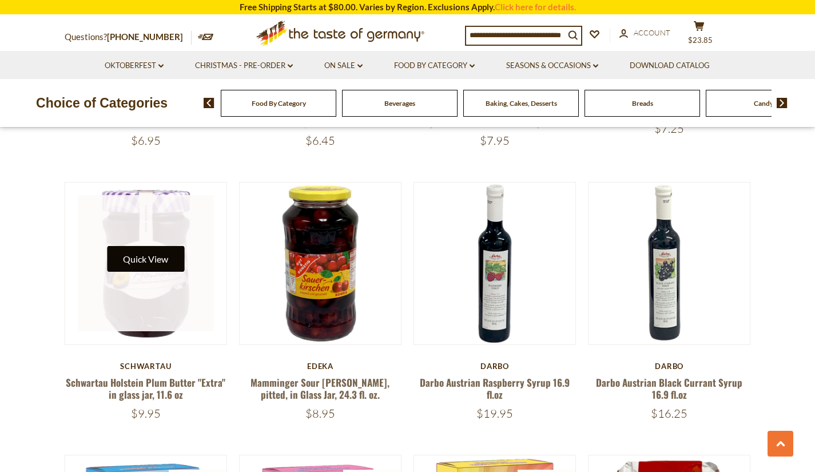
click at [137, 246] on button "Quick View" at bounding box center [145, 259] width 77 height 26
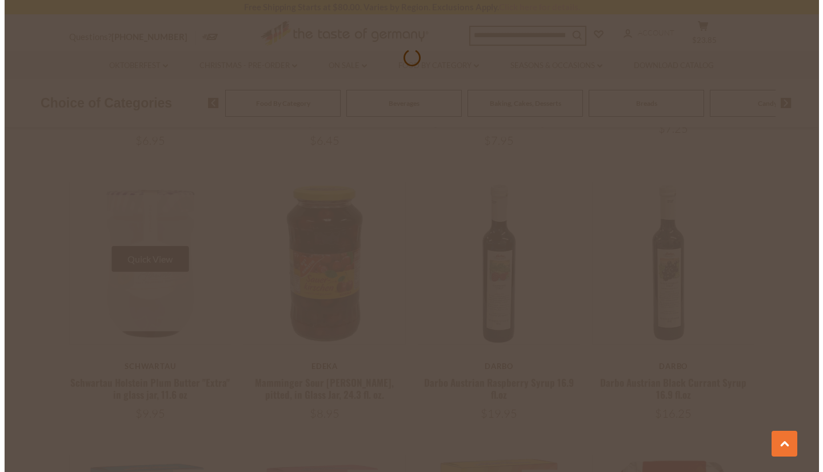
scroll to position [2232, 0]
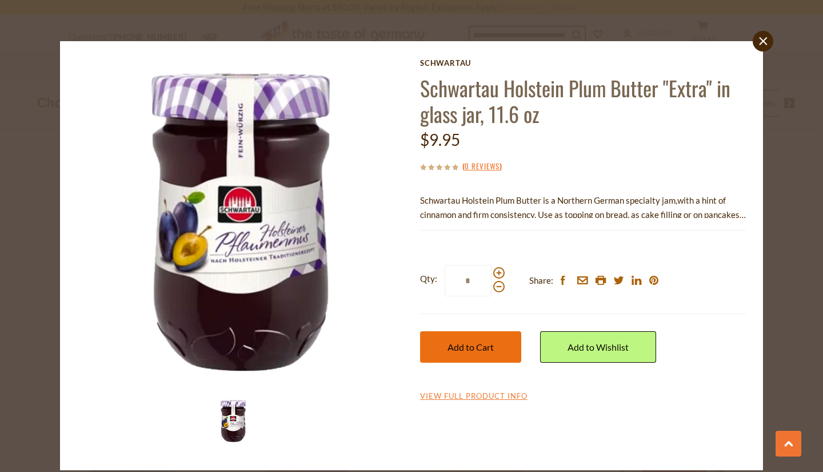
click at [490, 350] on span "Add to Cart" at bounding box center [471, 346] width 46 height 11
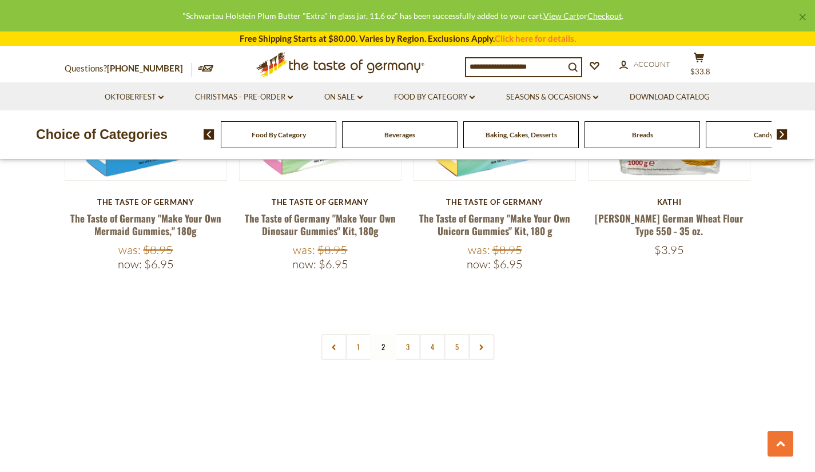
scroll to position [2667, 0]
click at [409, 333] on link "3" at bounding box center [407, 346] width 26 height 26
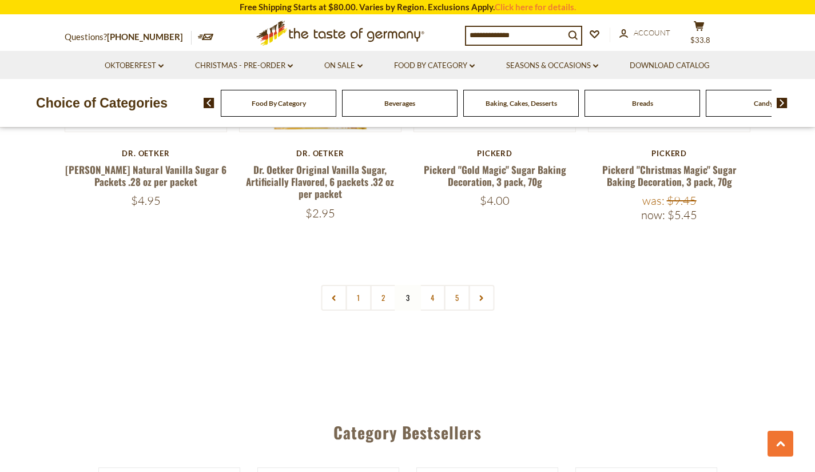
scroll to position [2713, 0]
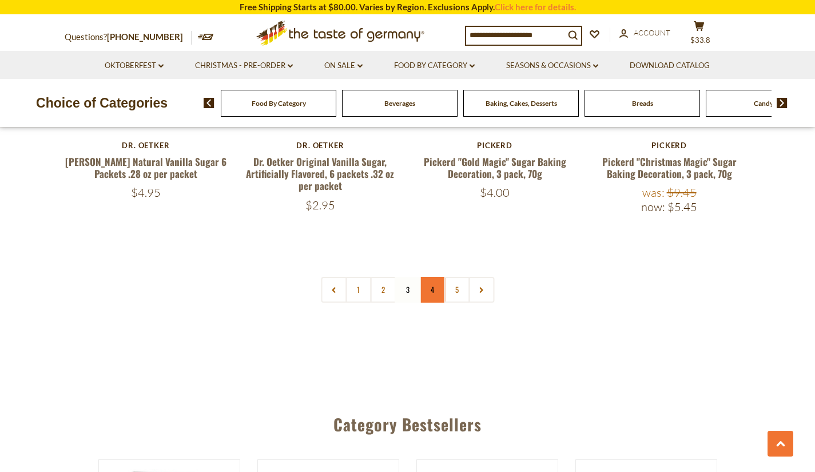
click at [427, 294] on link "4" at bounding box center [432, 290] width 26 height 26
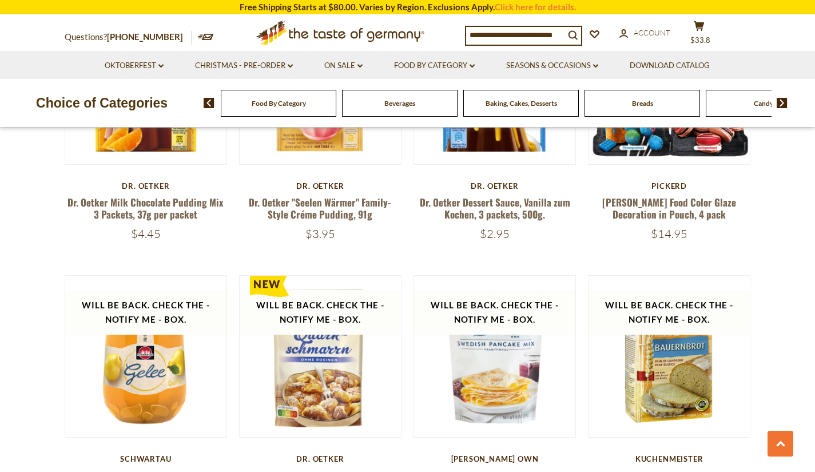
scroll to position [1300, 0]
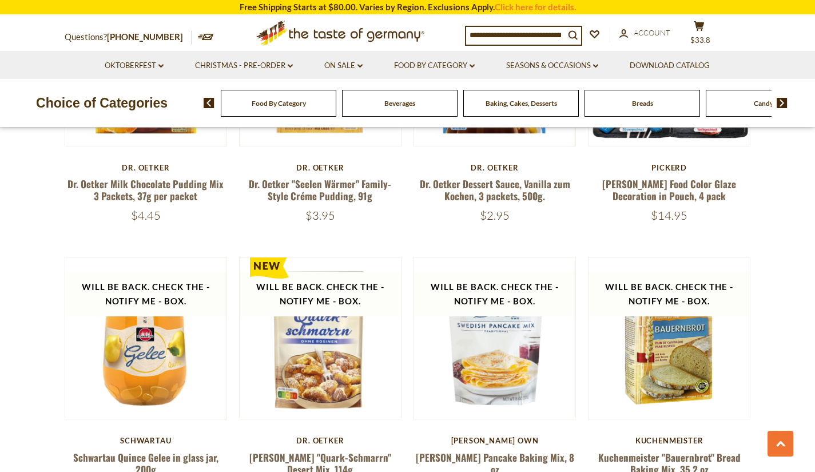
click at [783, 105] on img at bounding box center [781, 103] width 11 height 10
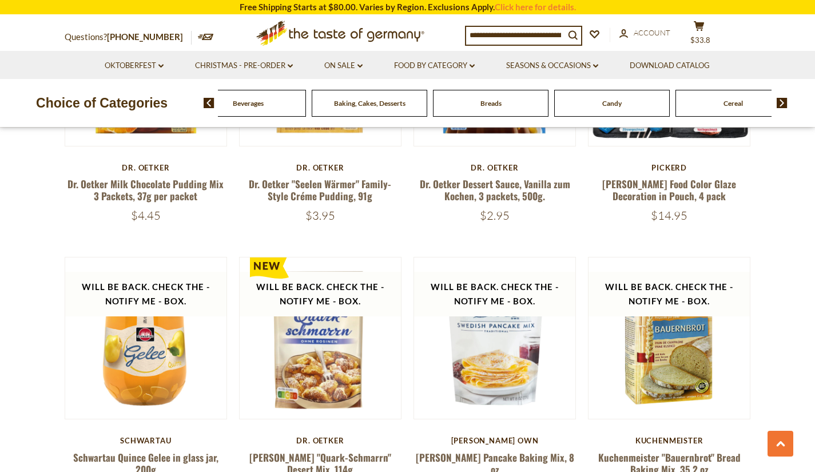
click at [783, 105] on img at bounding box center [781, 103] width 11 height 10
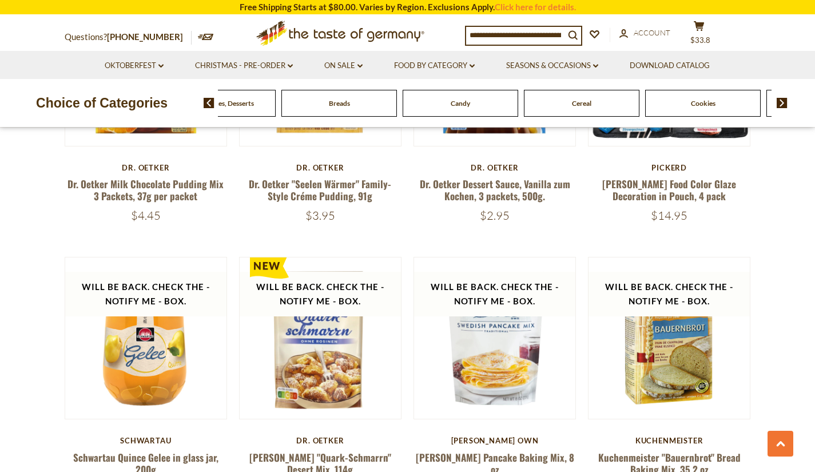
click at [783, 105] on img at bounding box center [781, 103] width 11 height 10
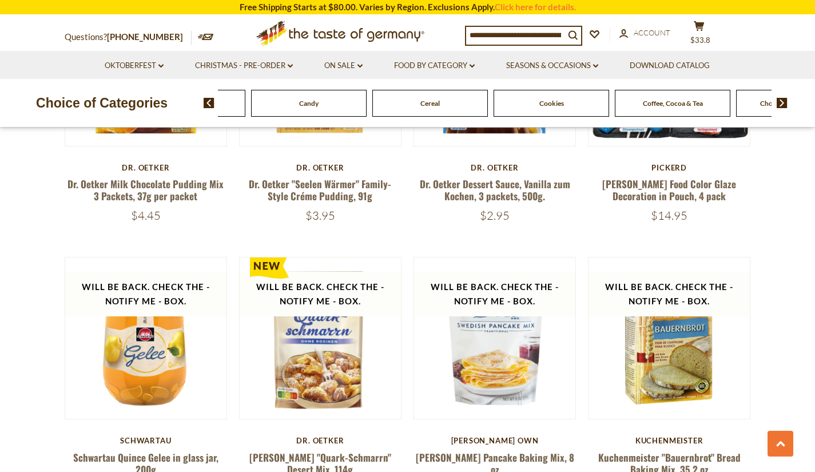
click at [783, 105] on img at bounding box center [781, 103] width 11 height 10
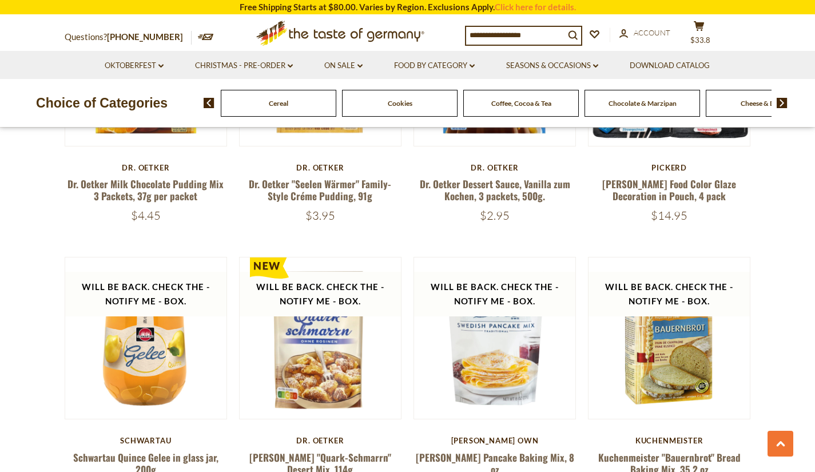
click at [390, 105] on span "Cookies" at bounding box center [400, 103] width 25 height 9
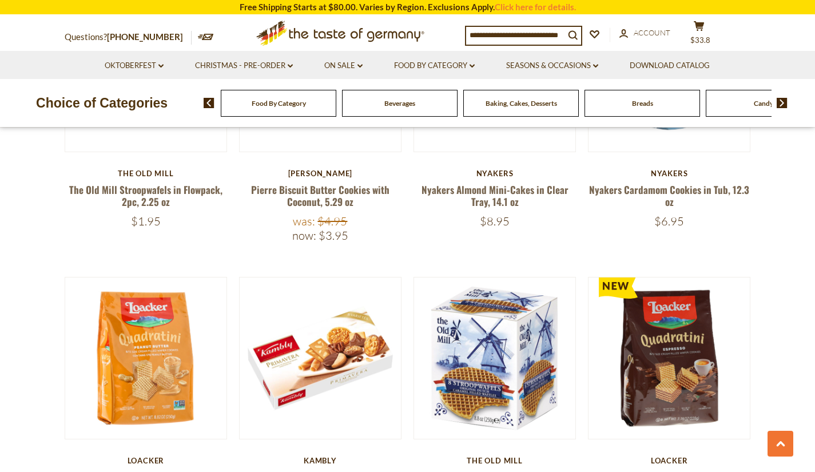
scroll to position [749, 0]
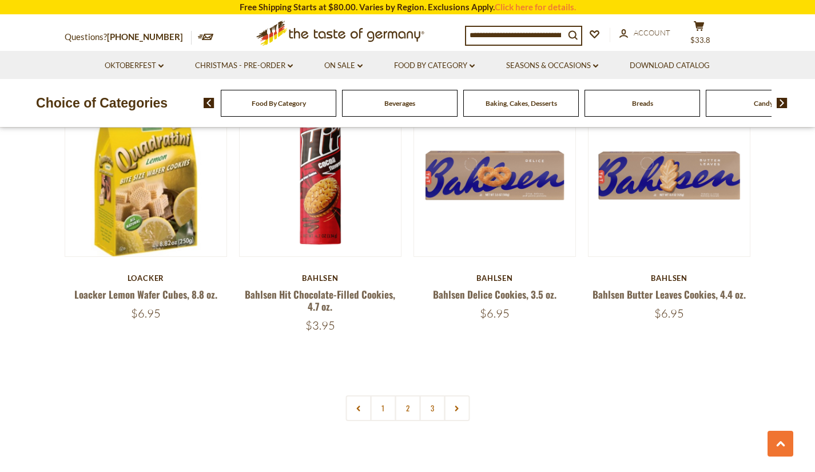
scroll to position [2579, 0]
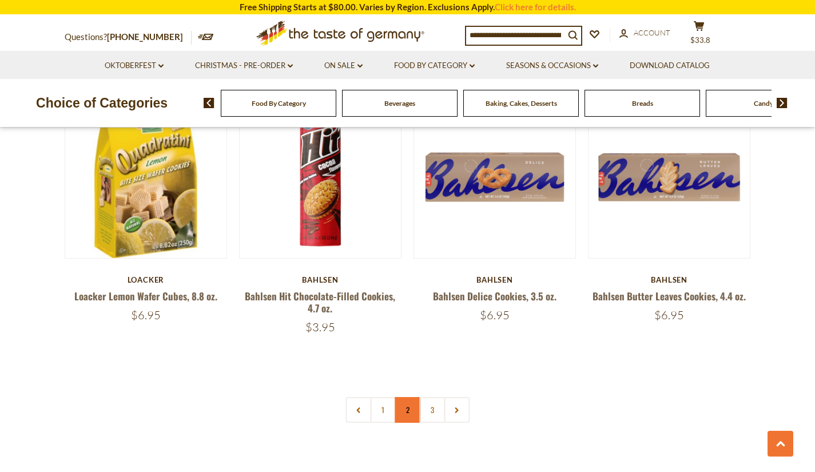
click at [401, 413] on link "2" at bounding box center [407, 410] width 26 height 26
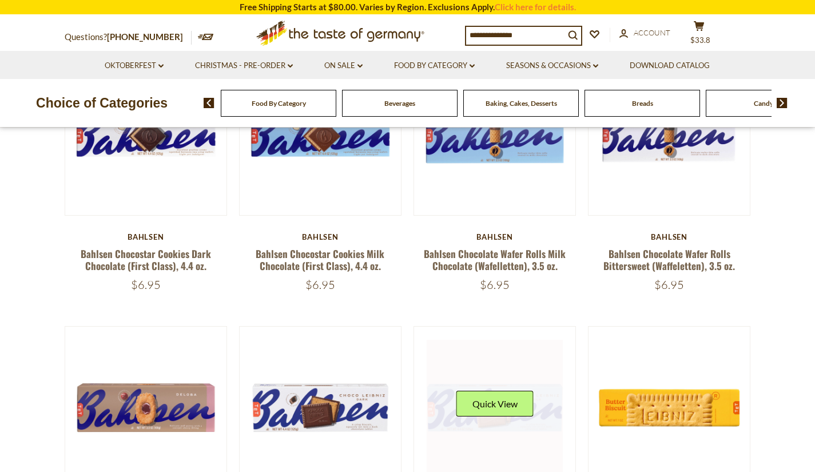
scroll to position [313, 0]
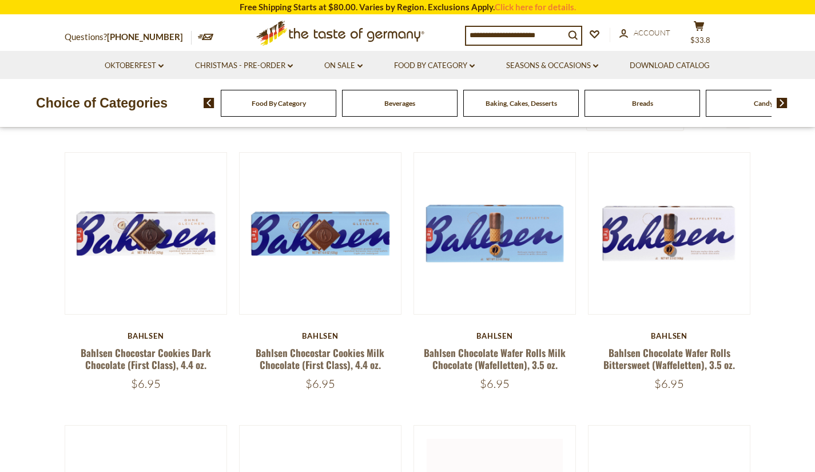
click at [413, 376] on div "$6.95" at bounding box center [494, 383] width 163 height 14
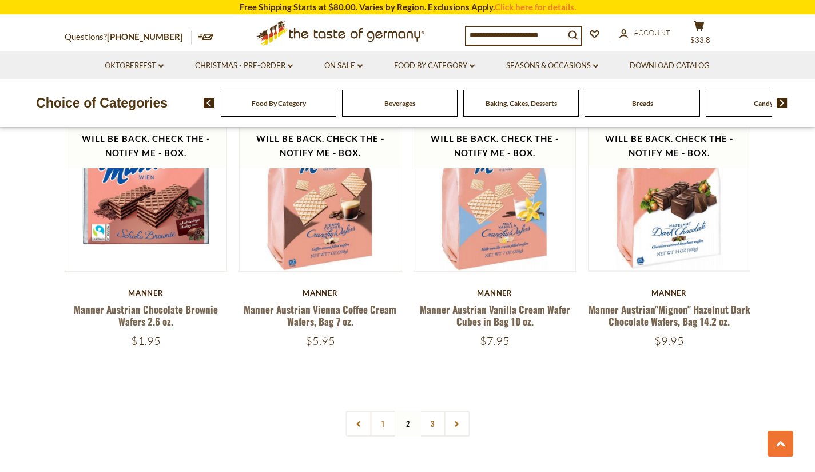
scroll to position [2568, 0]
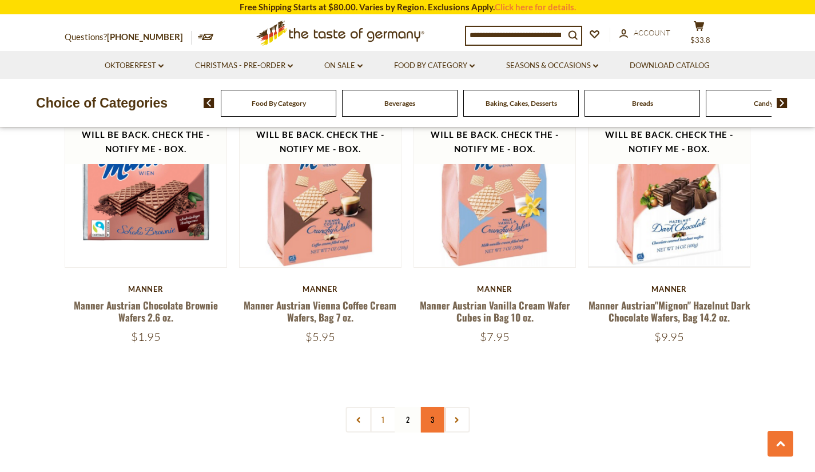
click at [430, 406] on link "3" at bounding box center [432, 419] width 26 height 26
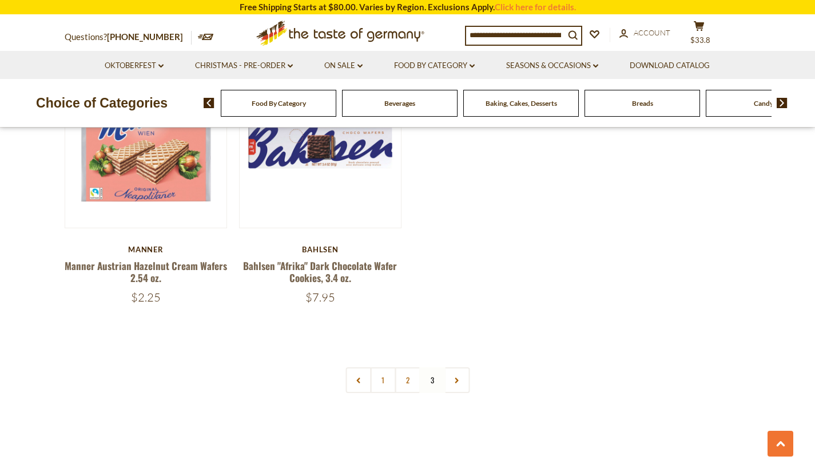
scroll to position [412, 0]
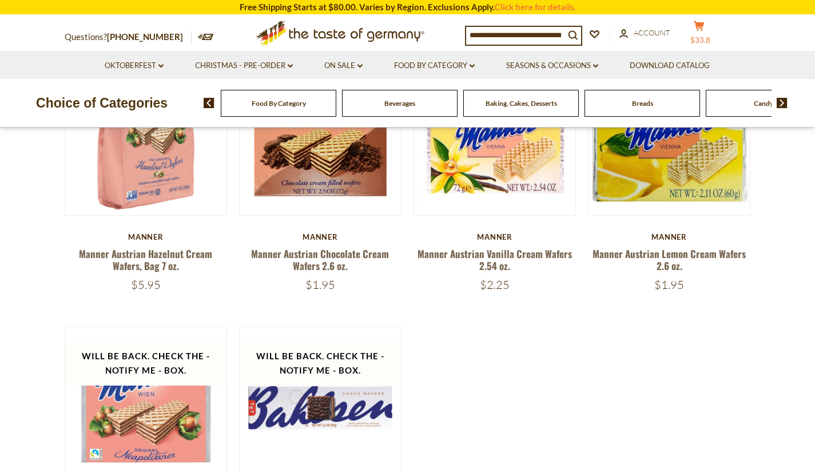
click at [710, 35] on span "$33.8" at bounding box center [700, 39] width 20 height 9
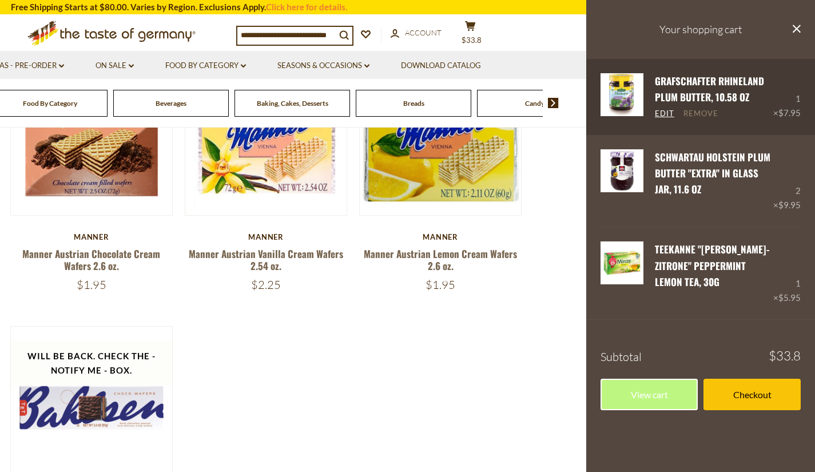
click at [701, 111] on link "Remove" at bounding box center [700, 114] width 35 height 10
click at [700, 111] on link "Remove" at bounding box center [700, 114] width 35 height 10
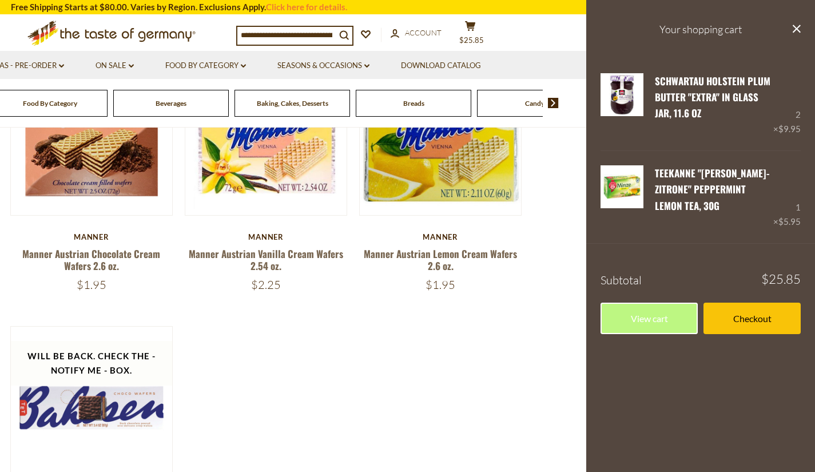
click at [552, 103] on img at bounding box center [553, 103] width 11 height 10
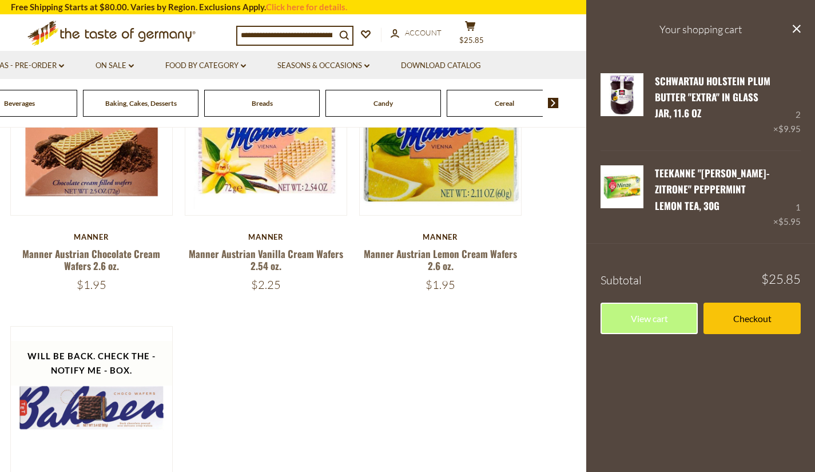
click at [552, 103] on img at bounding box center [553, 103] width 11 height 10
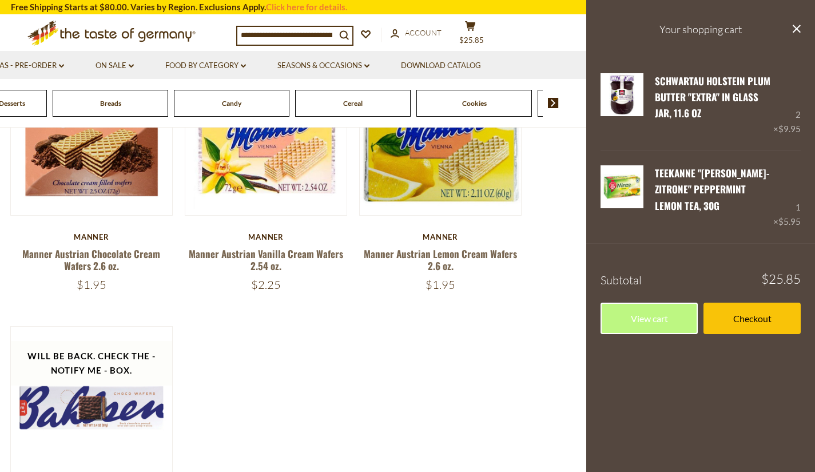
click at [552, 103] on img at bounding box center [553, 103] width 11 height 10
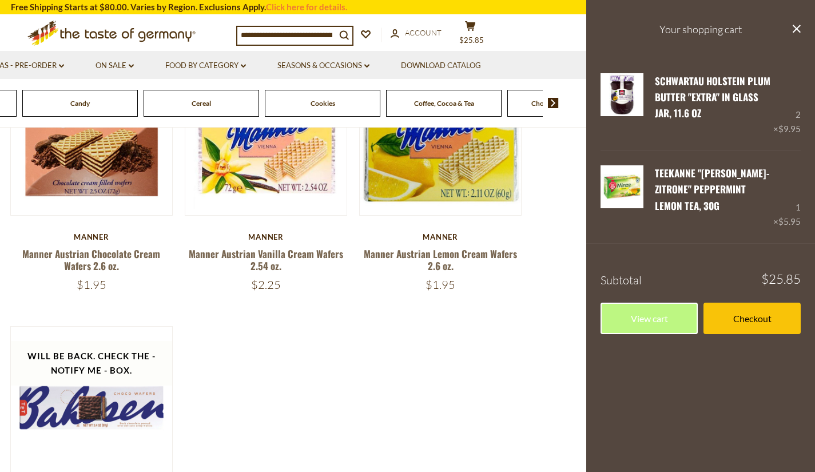
click at [552, 103] on img at bounding box center [553, 103] width 11 height 10
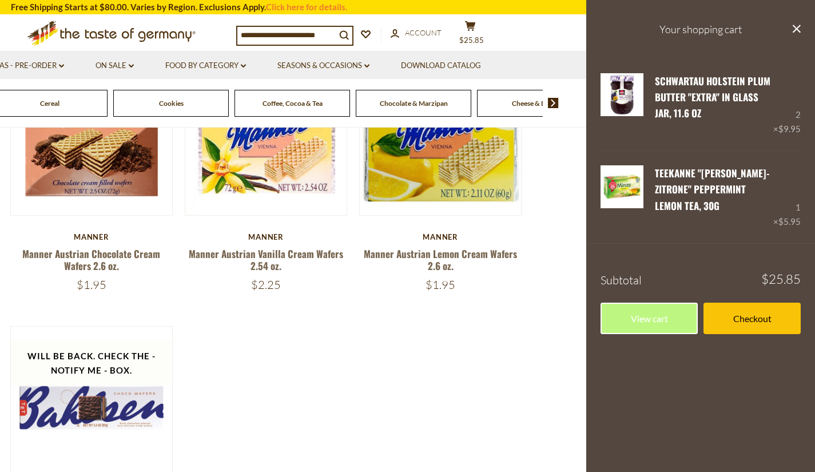
click at [279, 103] on span "Coffee, Cocoa & Tea" at bounding box center [292, 103] width 60 height 9
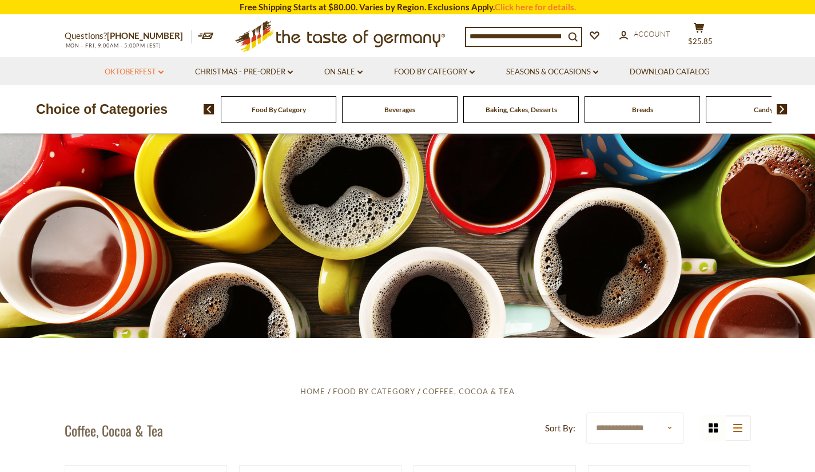
click at [162, 71] on icon at bounding box center [160, 71] width 5 height 3
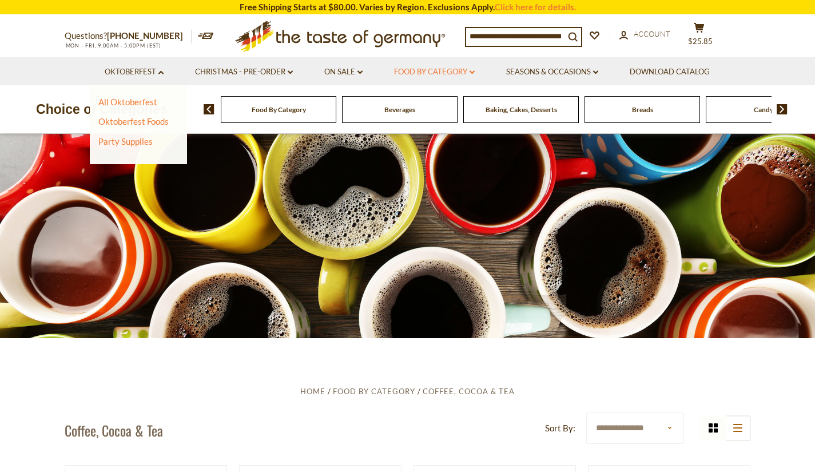
click at [473, 73] on icon at bounding box center [471, 71] width 5 height 3
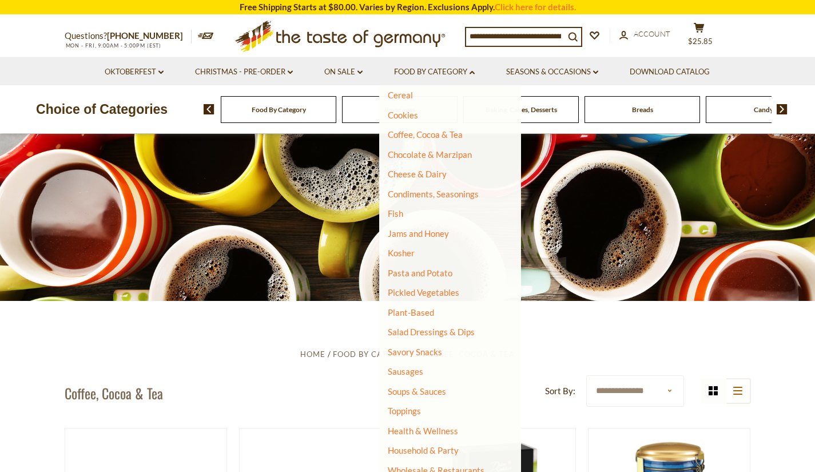
scroll to position [45, 0]
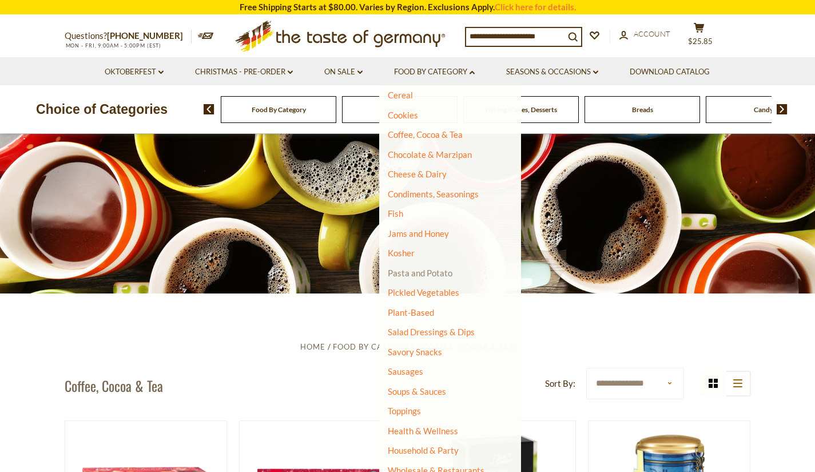
click at [422, 273] on link "Pasta and Potato" at bounding box center [420, 273] width 65 height 10
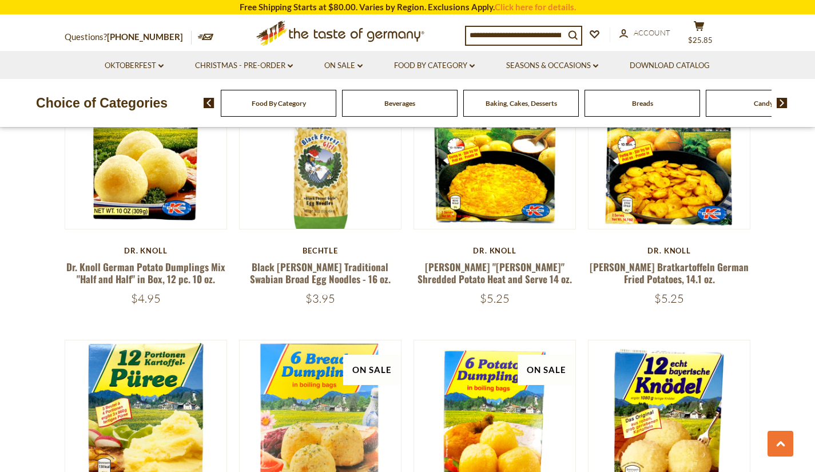
scroll to position [1232, 0]
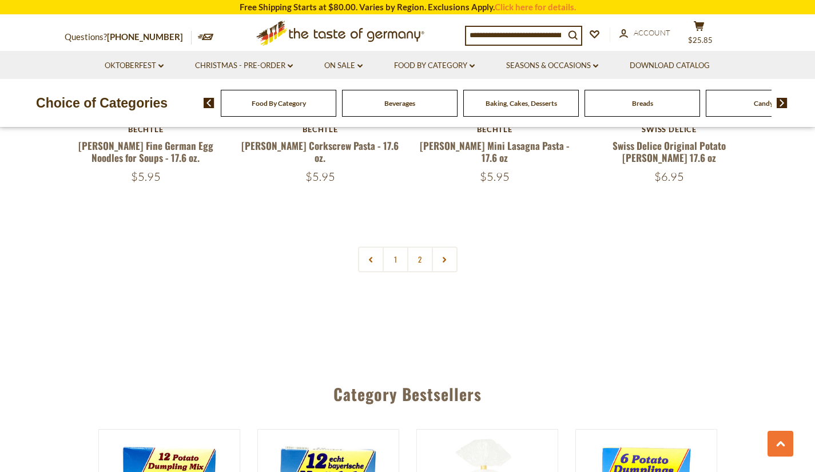
scroll to position [2744, 0]
click at [416, 247] on link "2" at bounding box center [420, 259] width 26 height 26
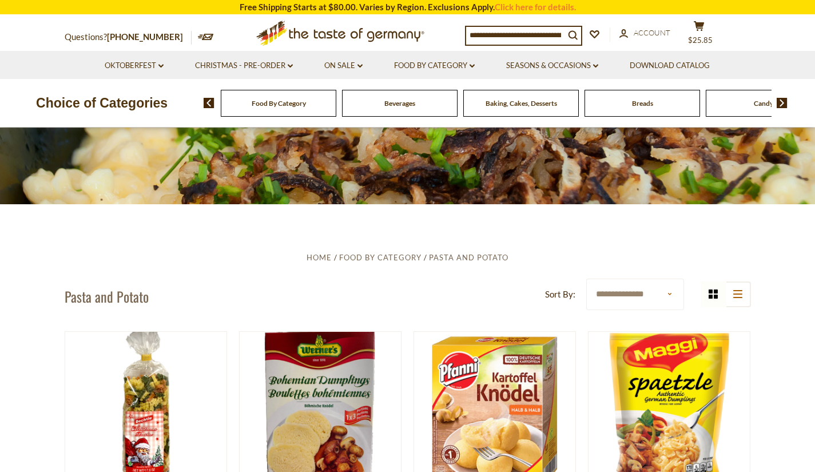
scroll to position [0, 0]
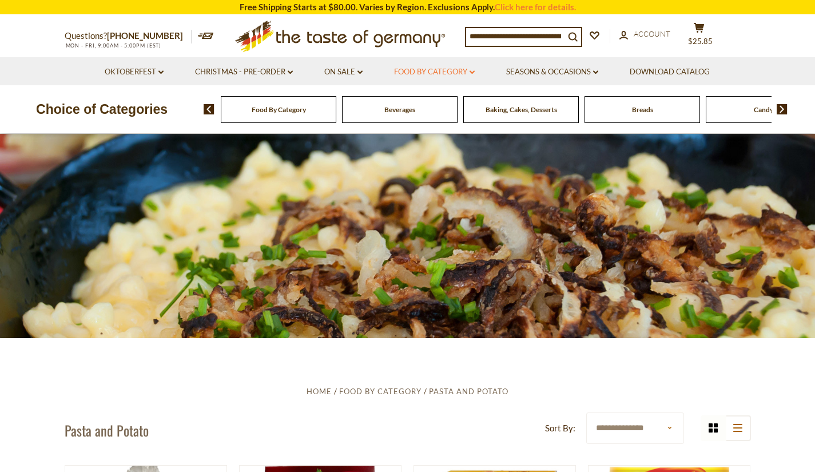
click at [473, 74] on icon "dropdown_arrow" at bounding box center [471, 72] width 5 height 4
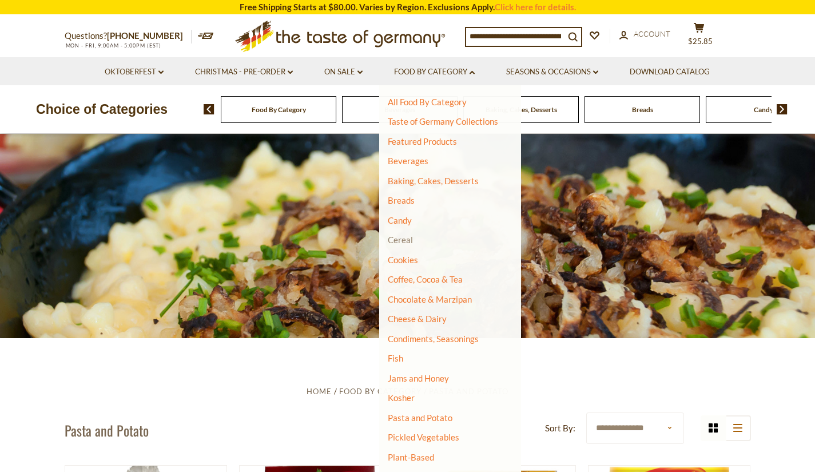
click at [400, 241] on link "Cereal" at bounding box center [400, 239] width 25 height 10
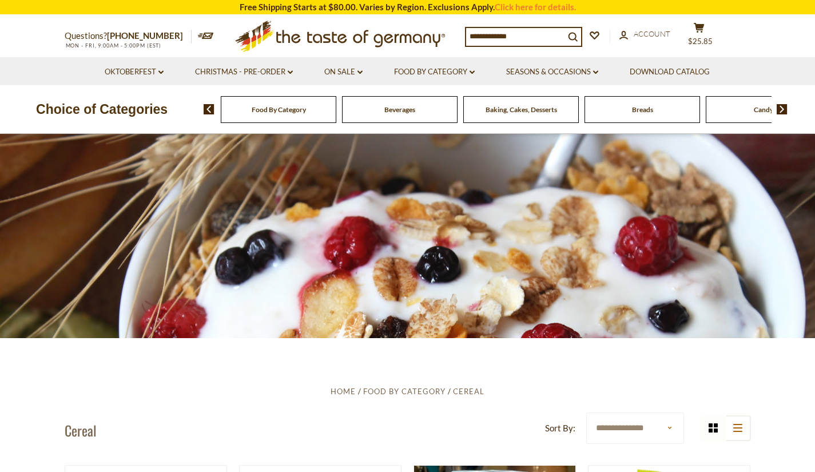
click at [781, 107] on img at bounding box center [781, 109] width 11 height 10
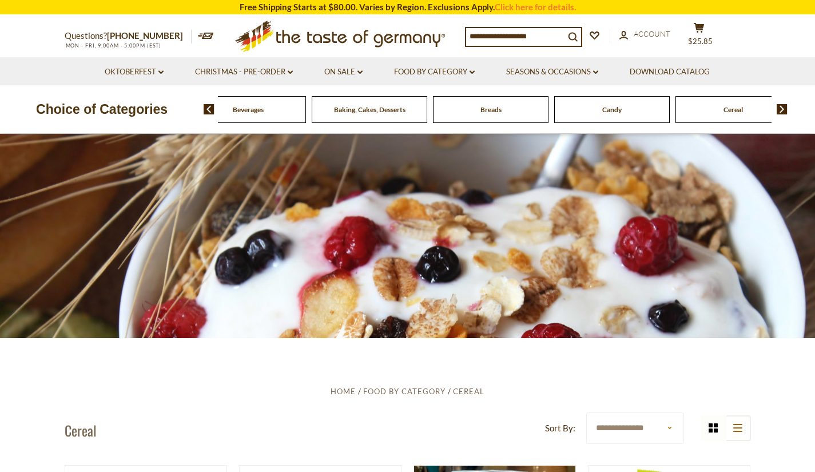
click at [781, 107] on img at bounding box center [781, 109] width 11 height 10
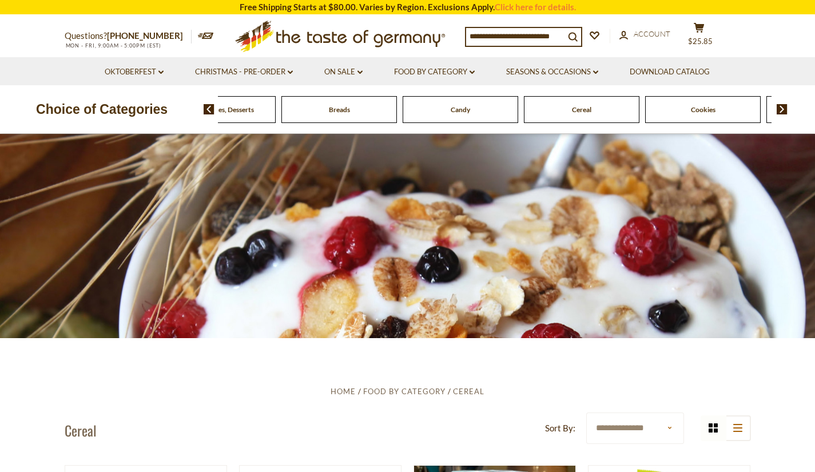
click at [781, 107] on img at bounding box center [781, 109] width 11 height 10
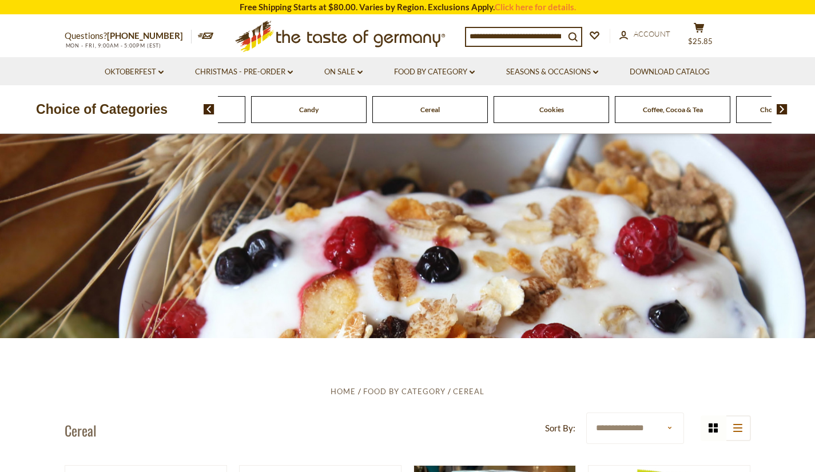
click at [781, 107] on img at bounding box center [781, 109] width 11 height 10
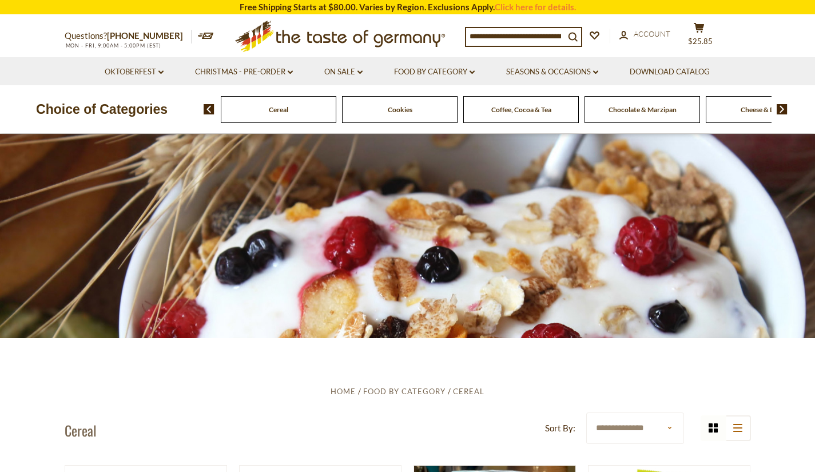
click at [781, 107] on img at bounding box center [781, 109] width 11 height 10
click at [782, 111] on img at bounding box center [781, 109] width 11 height 10
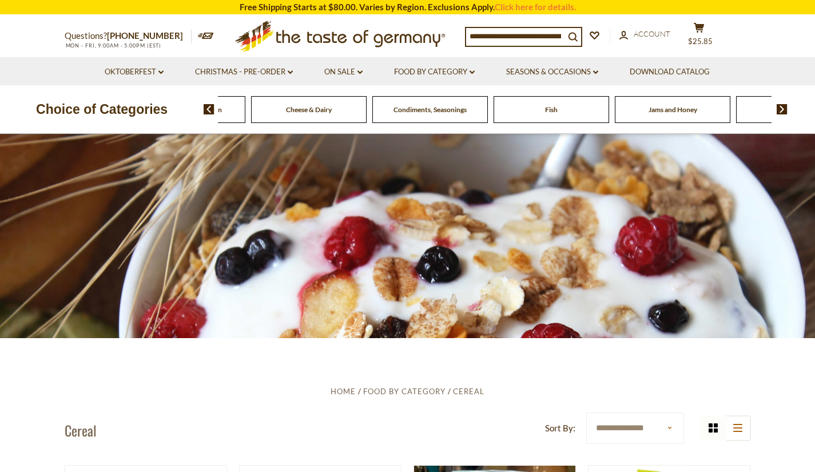
click at [782, 111] on img at bounding box center [781, 109] width 11 height 10
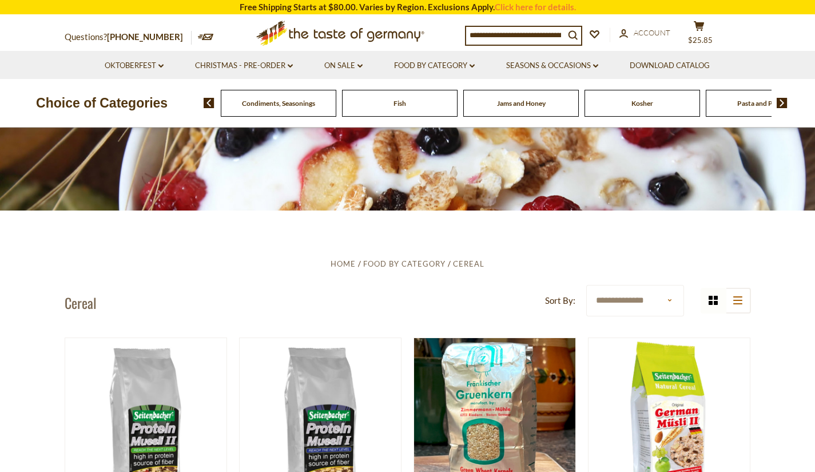
scroll to position [126, 0]
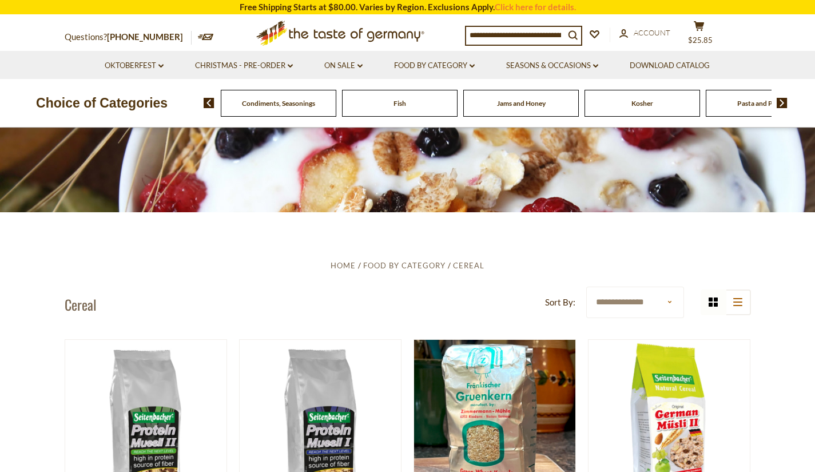
click at [395, 101] on span "Fish" at bounding box center [399, 103] width 13 height 9
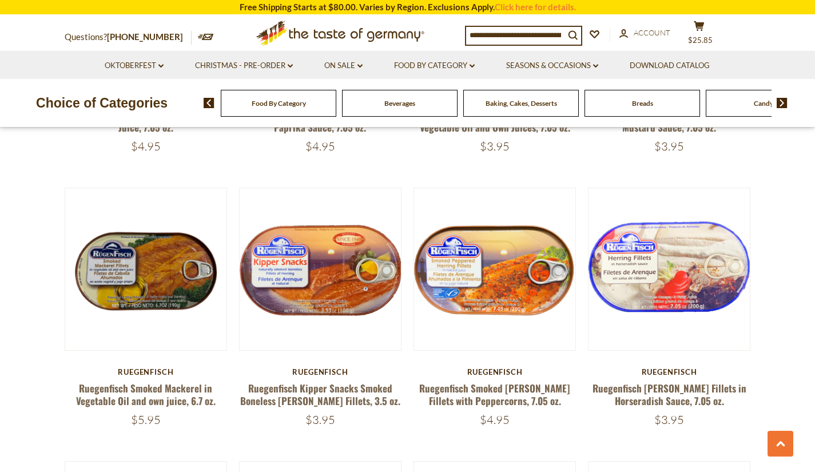
scroll to position [1108, 0]
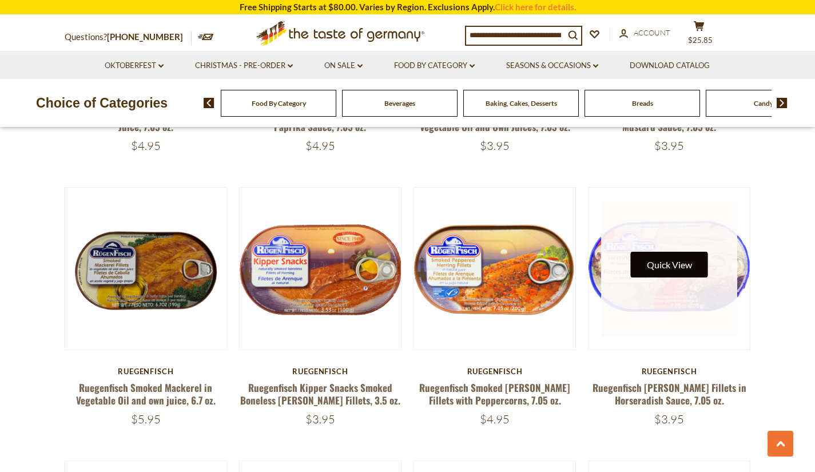
click at [678, 254] on button "Quick View" at bounding box center [668, 265] width 77 height 26
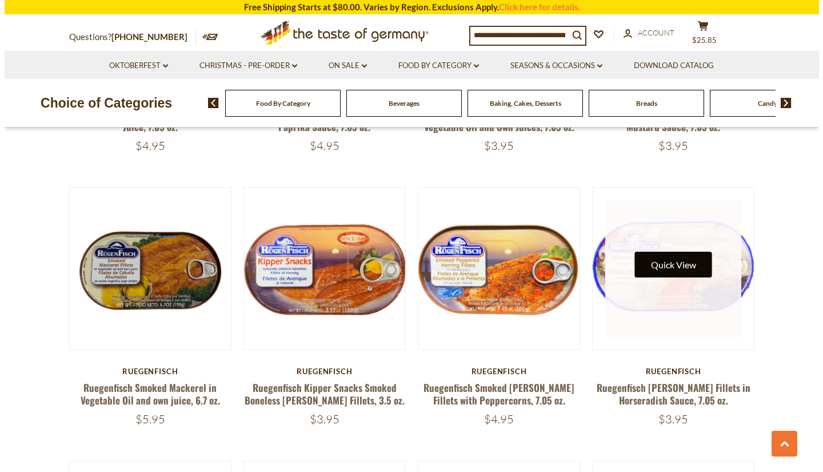
scroll to position [1111, 0]
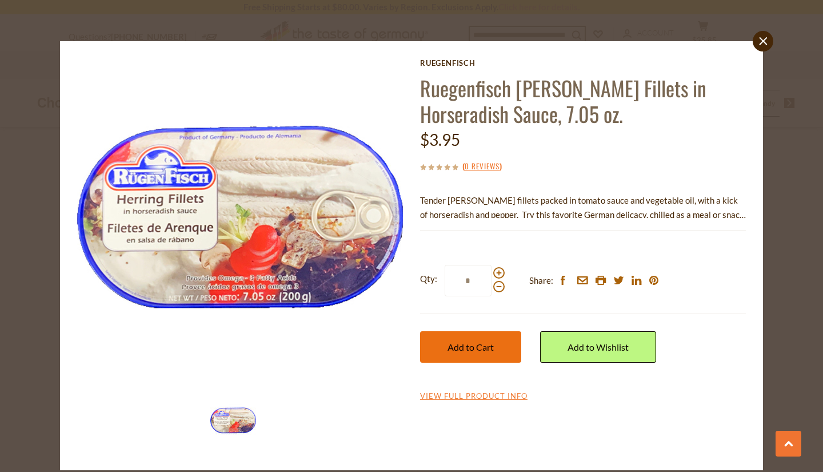
click at [469, 350] on span "Add to Cart" at bounding box center [471, 346] width 46 height 11
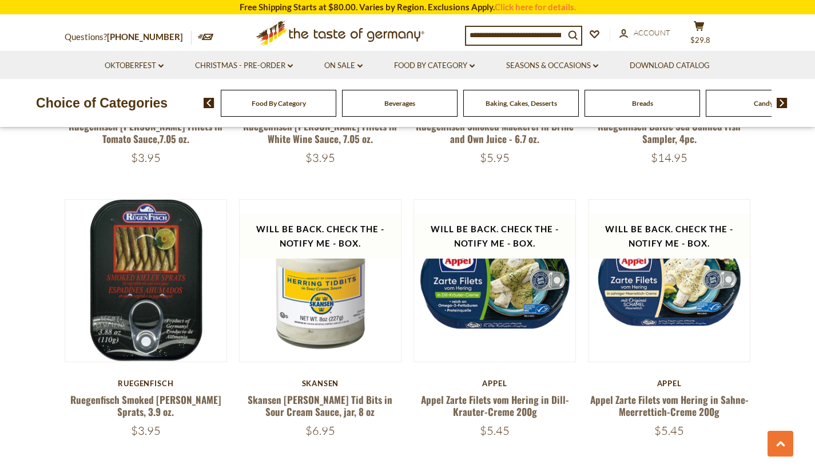
scroll to position [1916, 0]
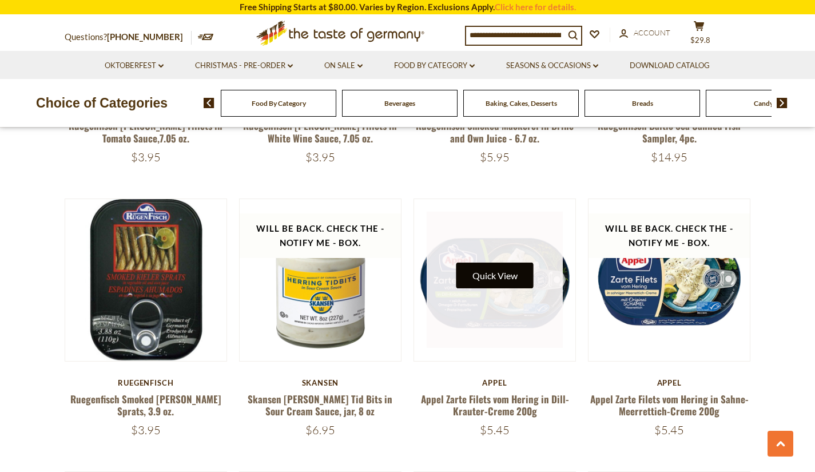
click at [513, 262] on button "Quick View" at bounding box center [494, 275] width 77 height 26
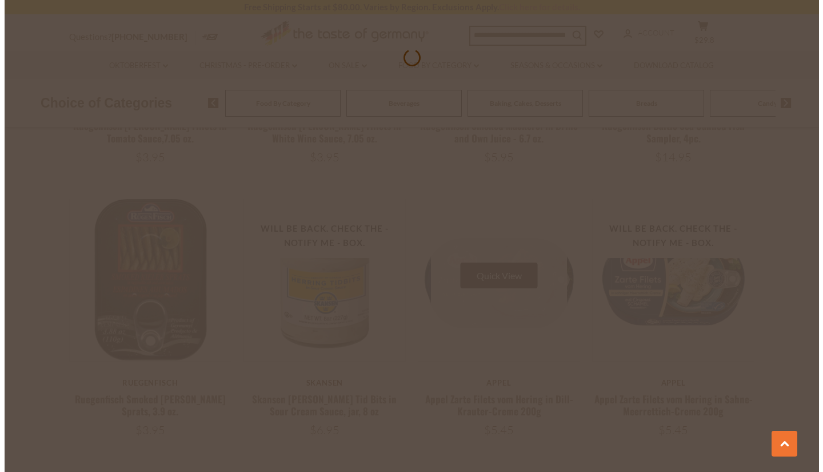
scroll to position [1918, 0]
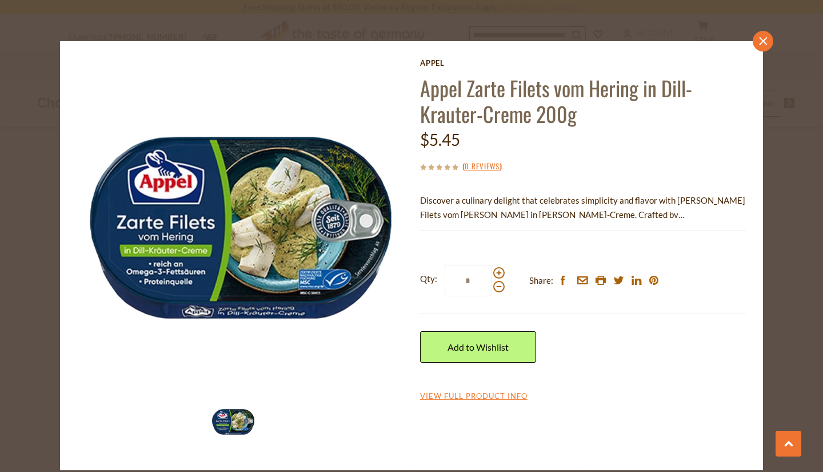
click at [767, 41] on icon "close" at bounding box center [763, 41] width 9 height 9
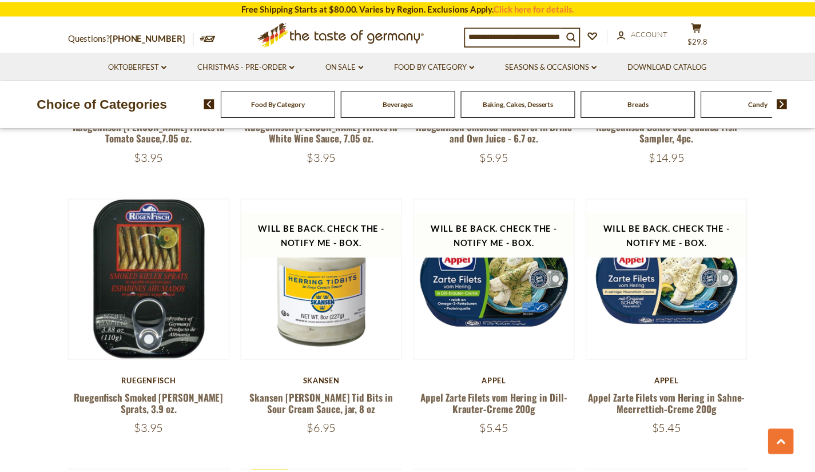
scroll to position [1916, 0]
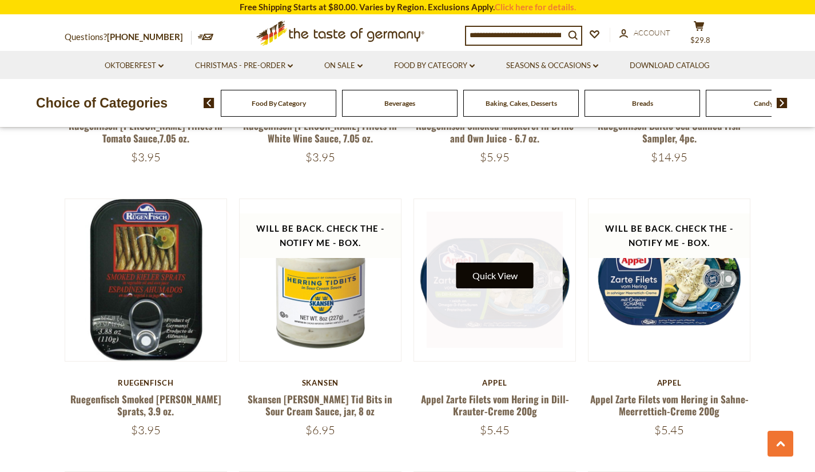
click at [505, 265] on button "Quick View" at bounding box center [494, 275] width 77 height 26
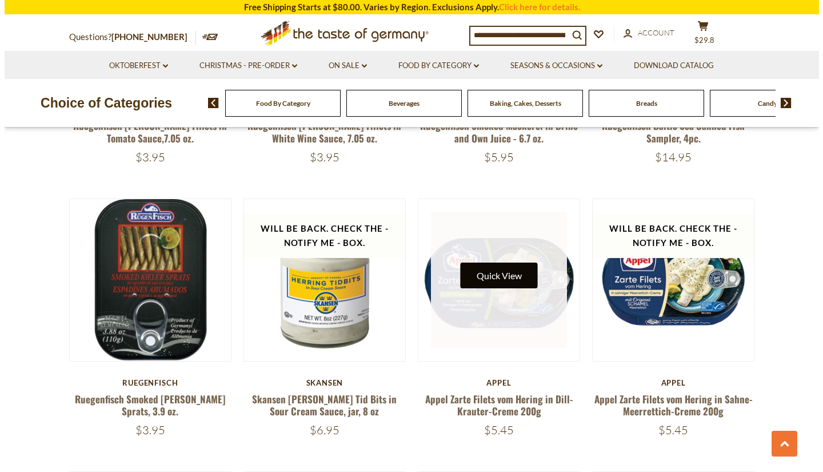
scroll to position [1918, 0]
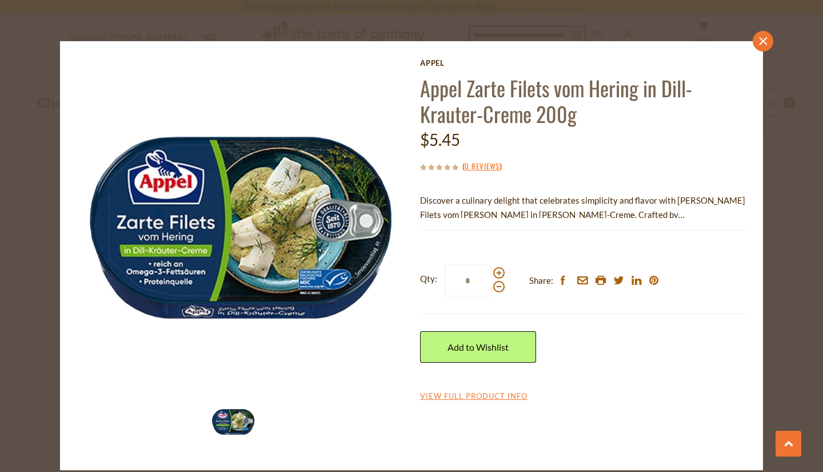
click at [760, 48] on link "close" at bounding box center [763, 41] width 21 height 21
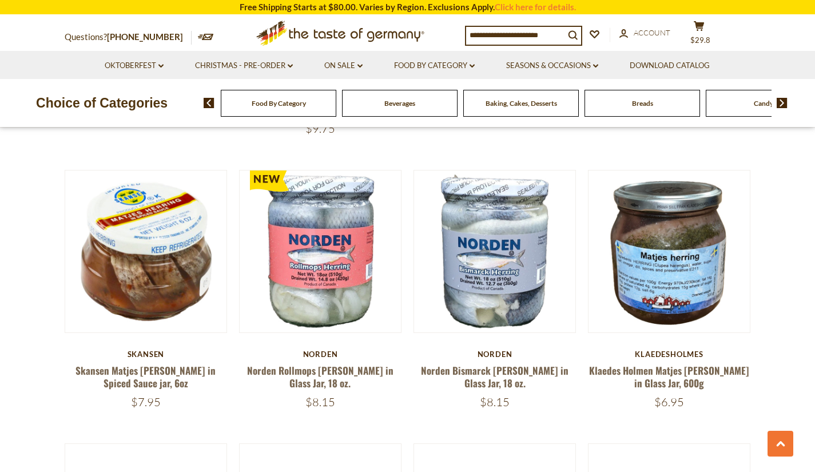
scroll to position [579, 0]
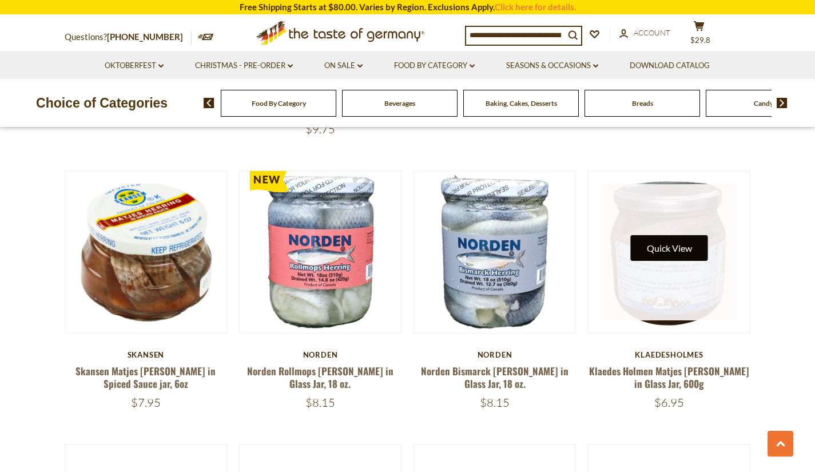
click at [671, 235] on button "Quick View" at bounding box center [668, 248] width 77 height 26
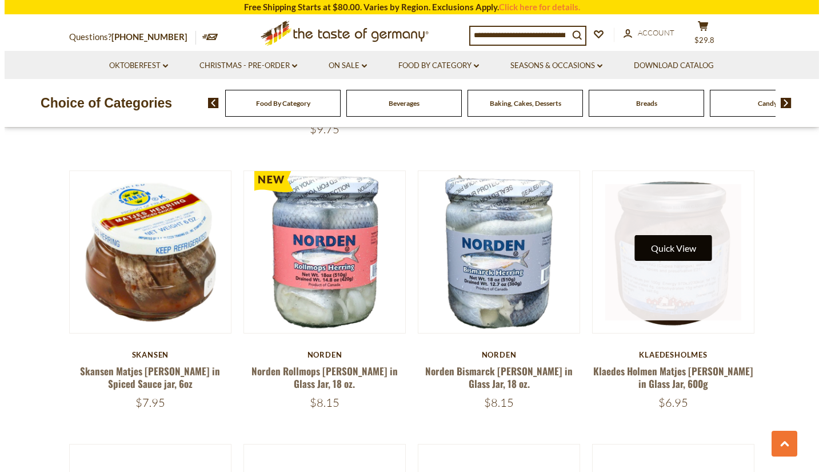
scroll to position [581, 0]
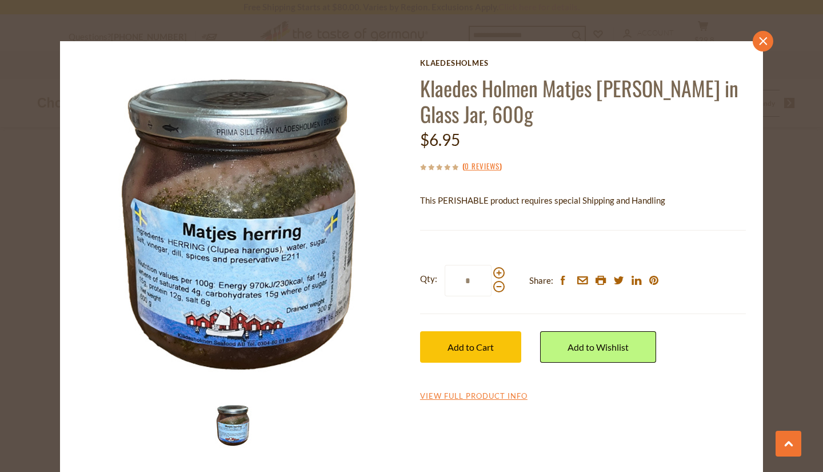
click at [759, 37] on icon "close" at bounding box center [763, 41] width 9 height 9
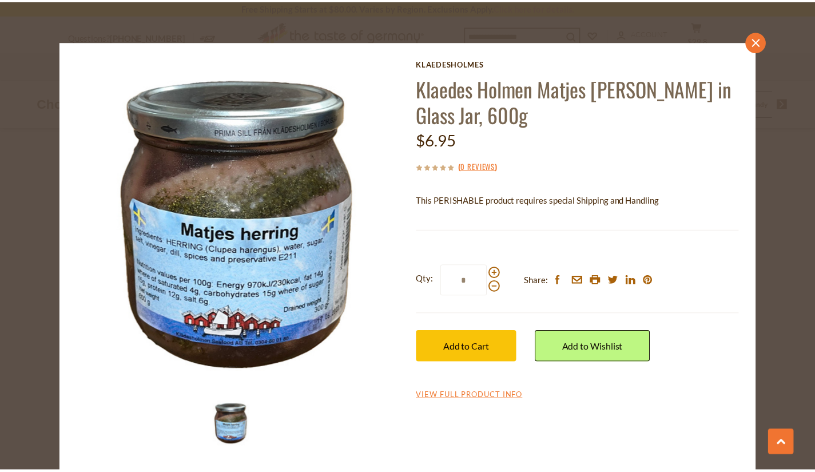
scroll to position [579, 0]
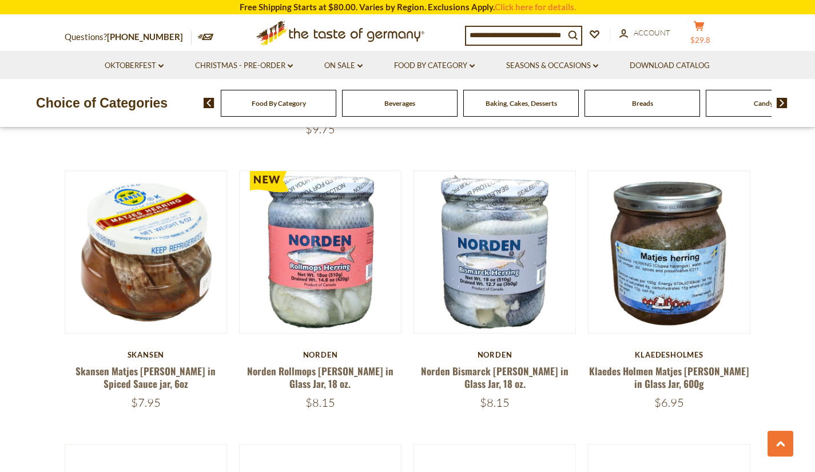
click at [709, 35] on span "$29.8" at bounding box center [700, 39] width 20 height 9
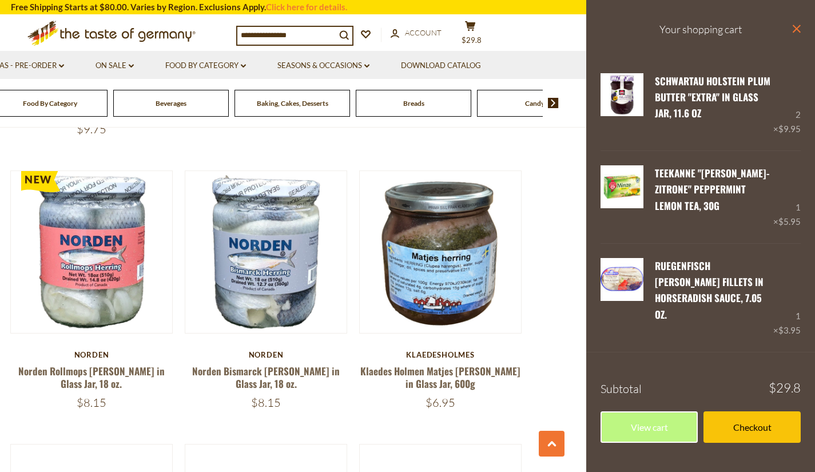
click at [794, 32] on icon "close" at bounding box center [796, 29] width 9 height 9
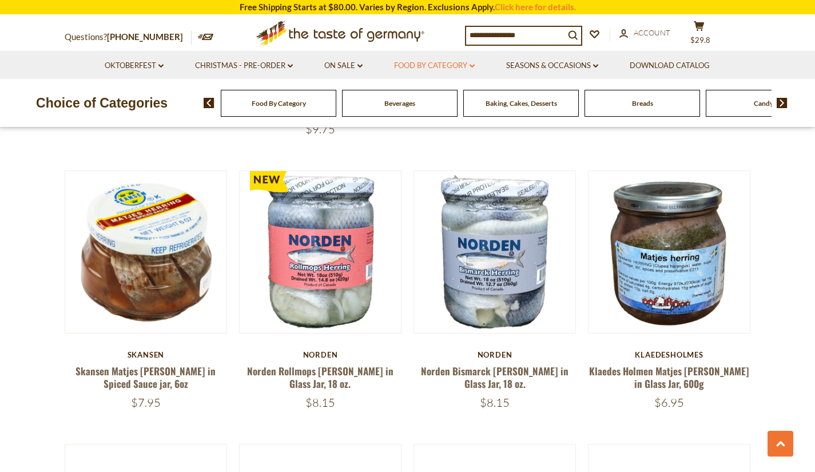
click at [426, 65] on link "Food By Category dropdown_arrow" at bounding box center [434, 65] width 81 height 13
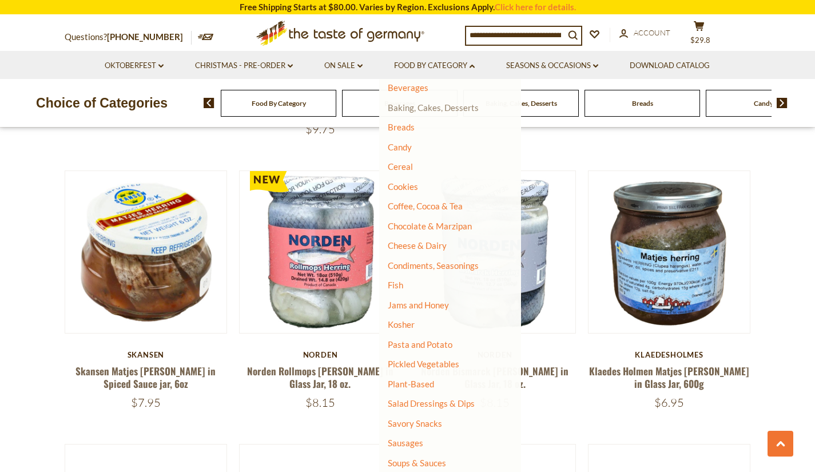
scroll to position [74, 0]
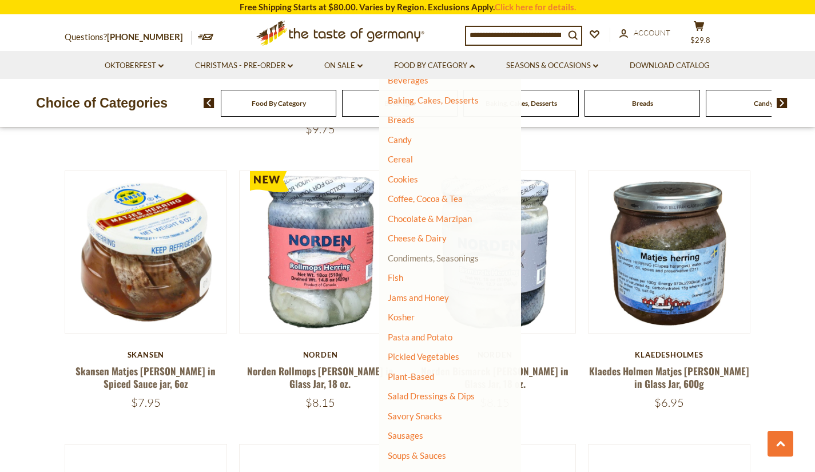
click at [448, 257] on link "Condiments, Seasonings" at bounding box center [433, 258] width 91 height 10
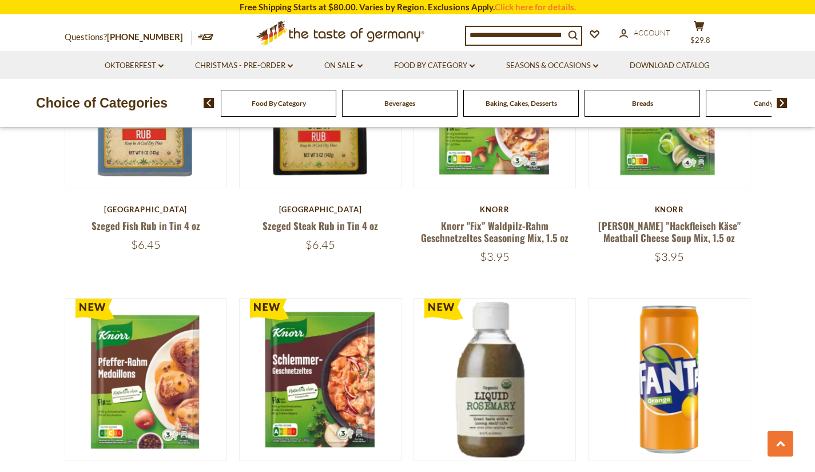
scroll to position [1202, 0]
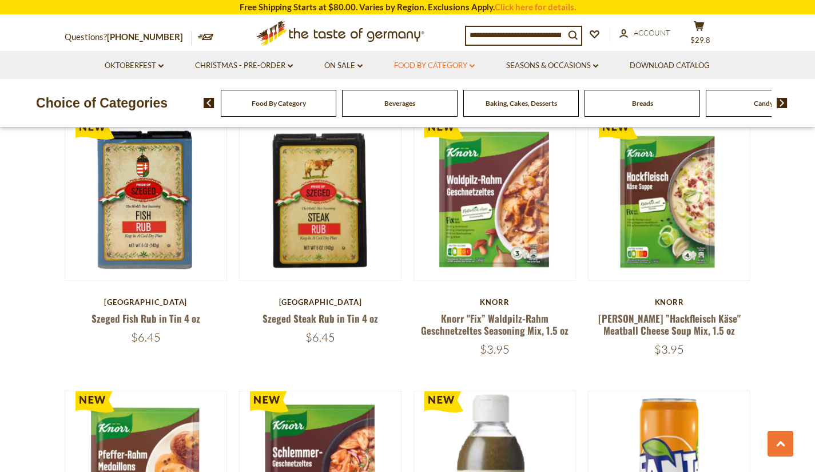
click at [433, 70] on link "Food By Category dropdown_arrow" at bounding box center [434, 65] width 81 height 13
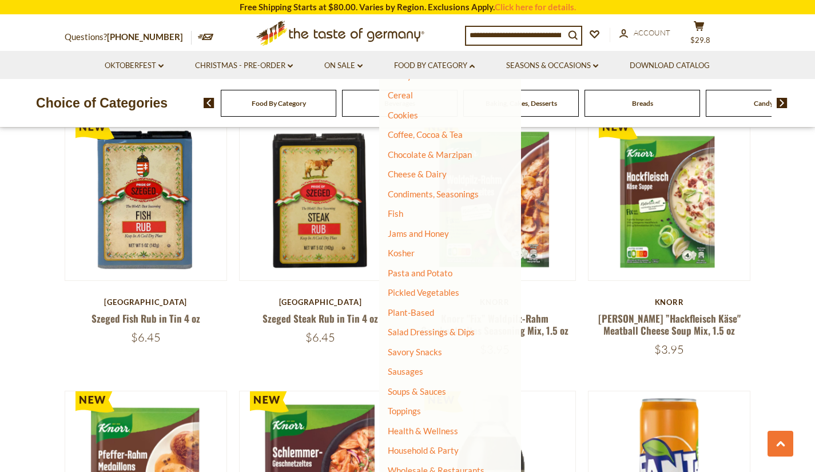
scroll to position [145, 0]
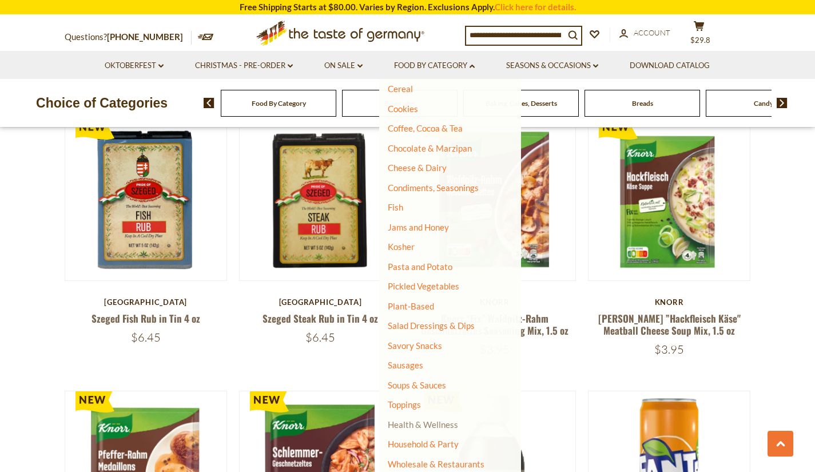
click at [409, 424] on link "Health & Wellness" at bounding box center [423, 424] width 70 height 16
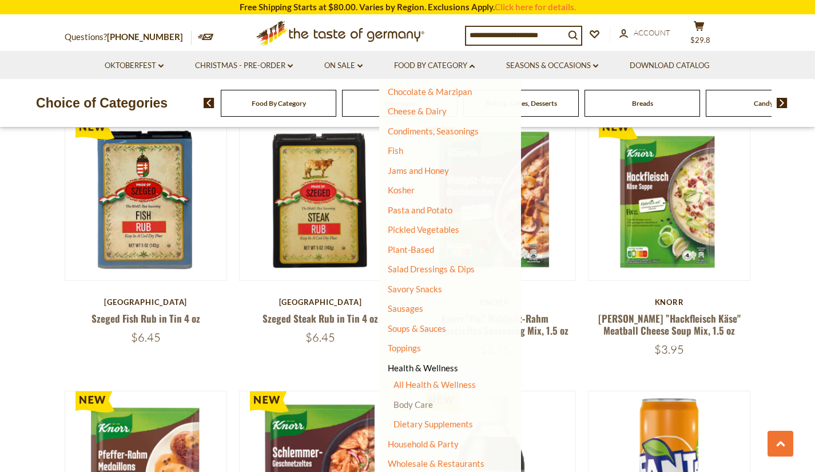
click at [423, 406] on link "Body Care" at bounding box center [412, 404] width 39 height 10
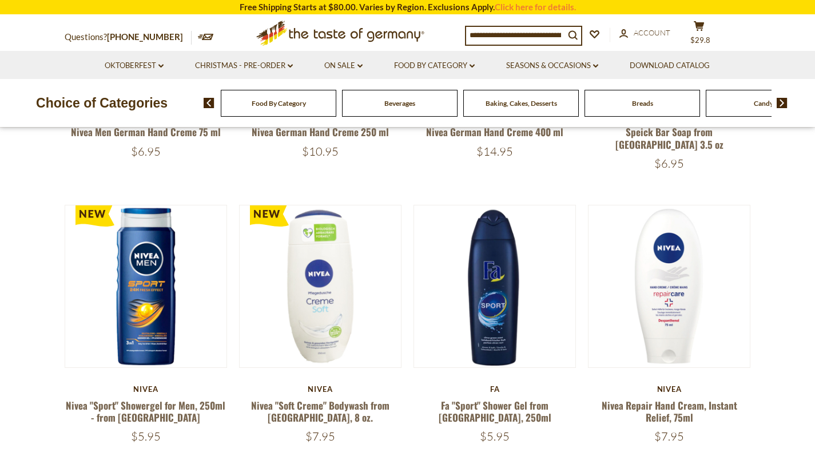
scroll to position [330, 0]
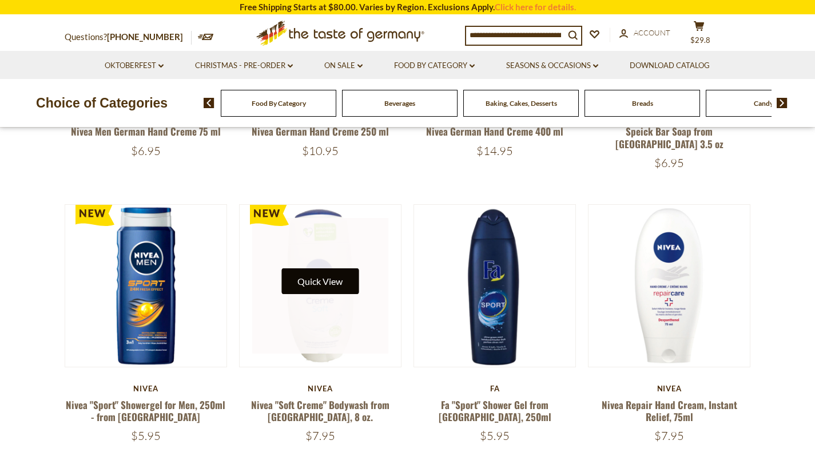
click at [320, 268] on button "Quick View" at bounding box center [319, 281] width 77 height 26
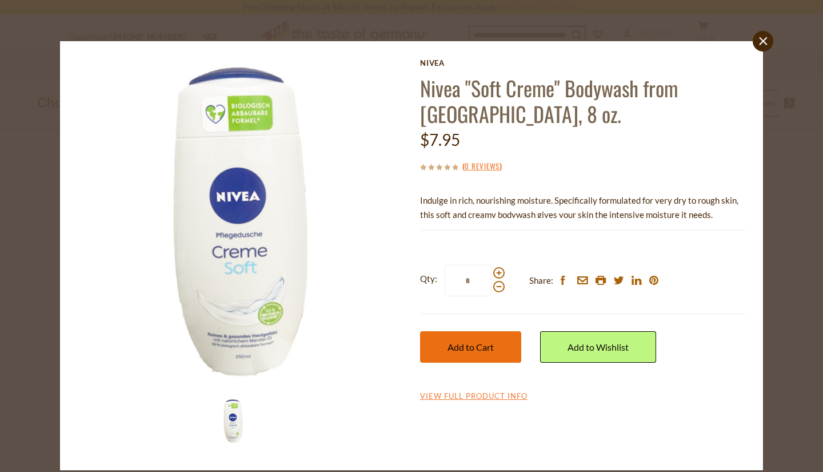
click at [471, 342] on span "Add to Cart" at bounding box center [471, 346] width 46 height 11
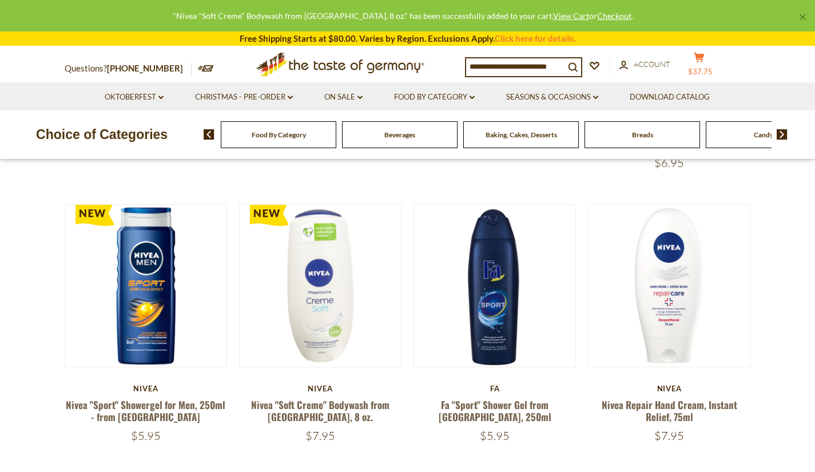
click at [702, 69] on span "$37.75" at bounding box center [700, 71] width 25 height 9
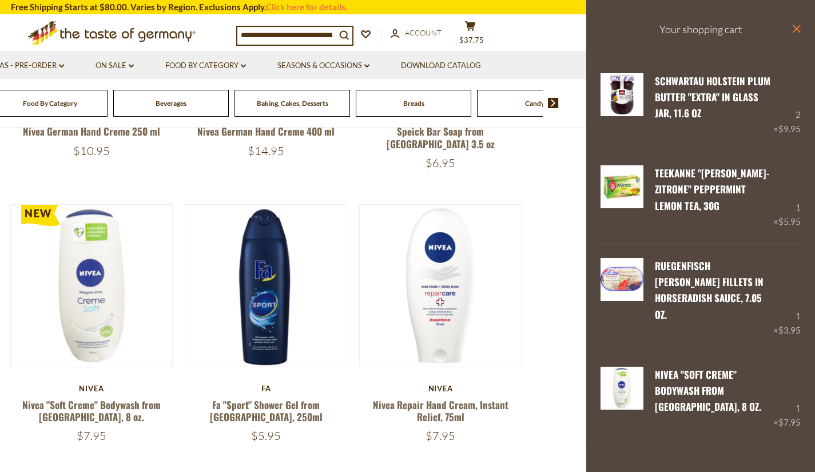
click at [792, 25] on icon "close" at bounding box center [796, 29] width 9 height 9
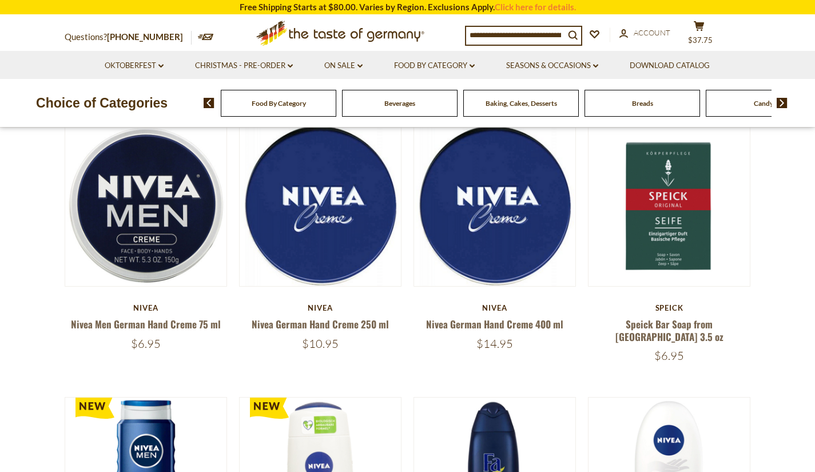
scroll to position [138, 0]
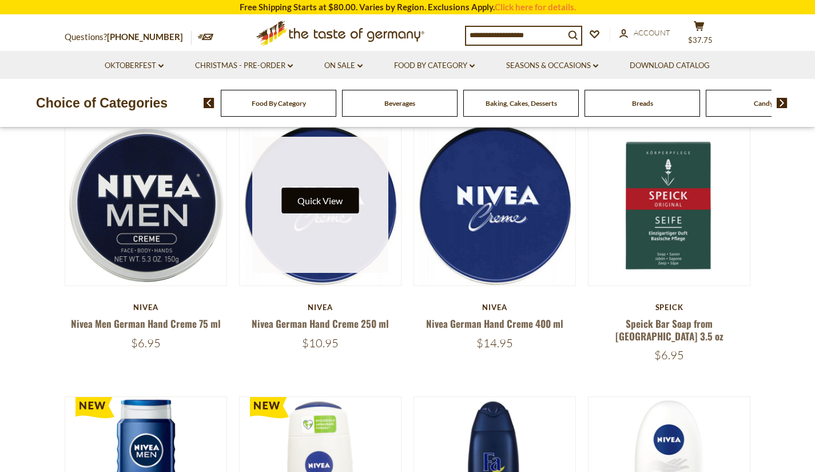
click at [317, 193] on button "Quick View" at bounding box center [319, 200] width 77 height 26
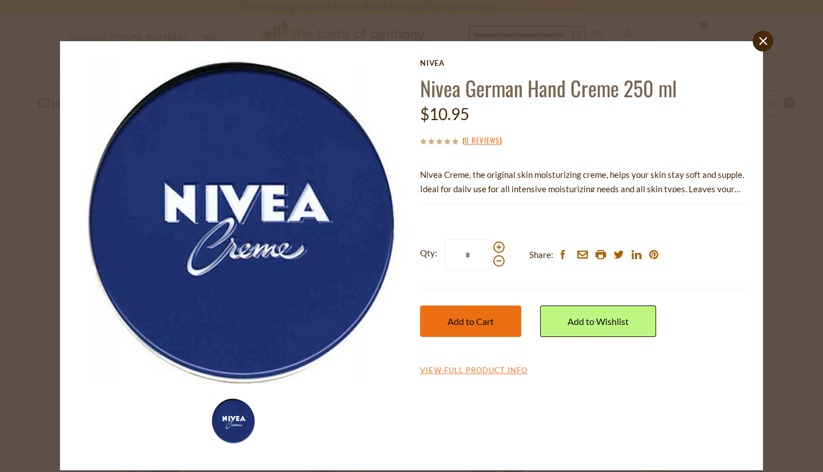
click at [448, 332] on button "Add to Cart" at bounding box center [470, 320] width 101 height 31
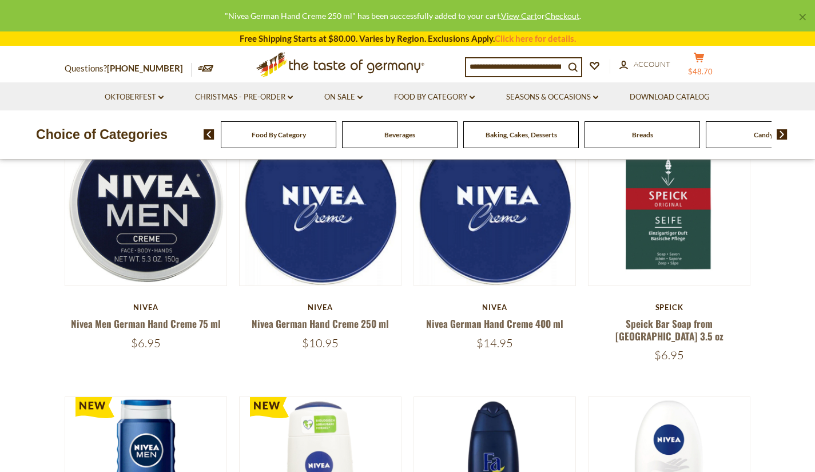
click at [712, 57] on button "cart $48.70" at bounding box center [699, 66] width 34 height 29
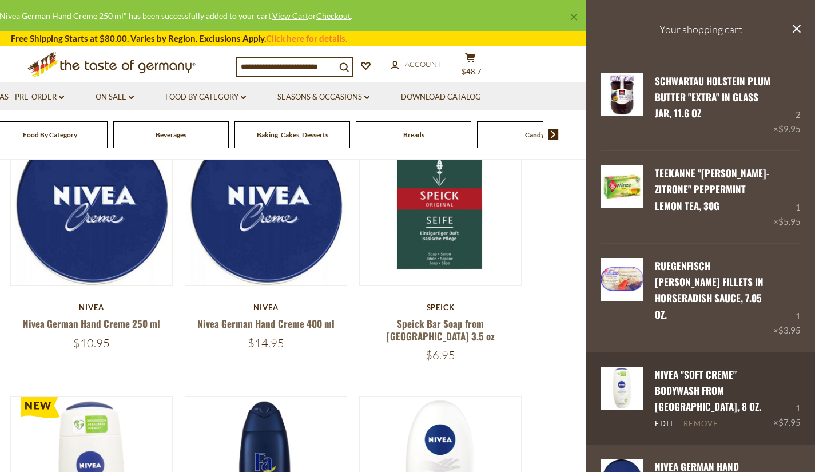
click at [700, 418] on link "Remove" at bounding box center [700, 423] width 35 height 10
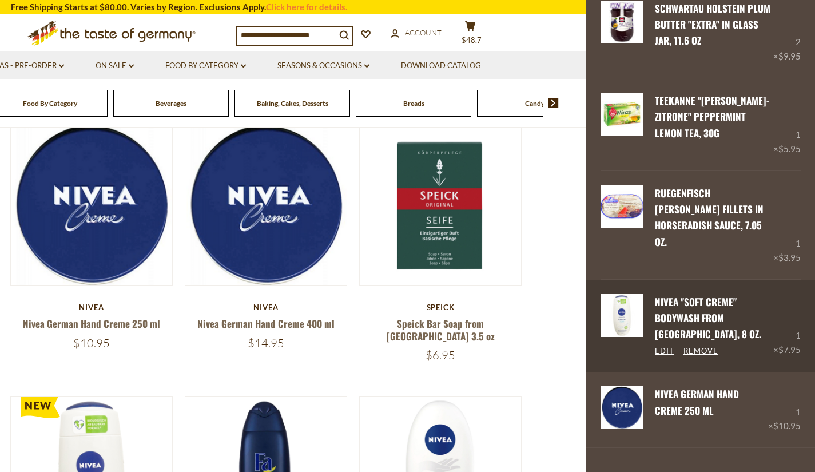
scroll to position [73, 0]
click at [698, 345] on link "Remove" at bounding box center [700, 350] width 35 height 10
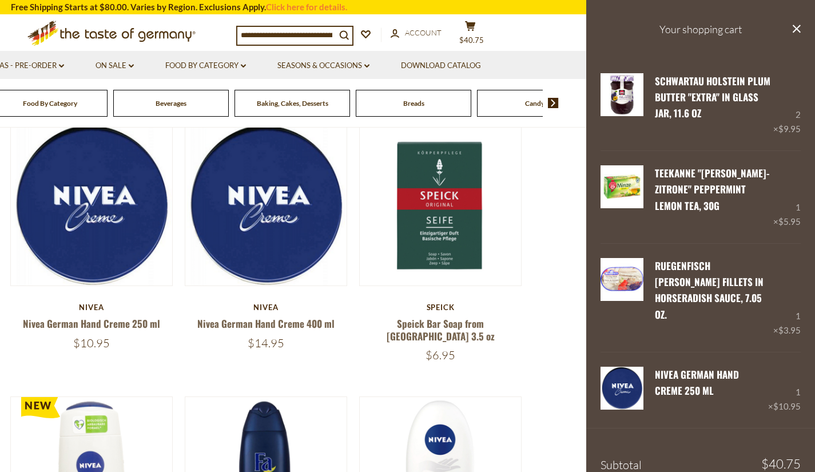
scroll to position [46, 0]
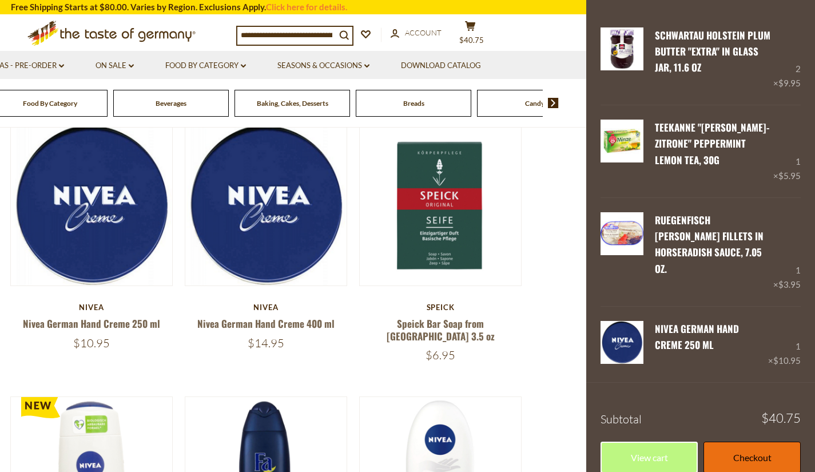
click at [731, 441] on link "Checkout" at bounding box center [751, 456] width 97 height 31
